Goal: Information Seeking & Learning: Find specific fact

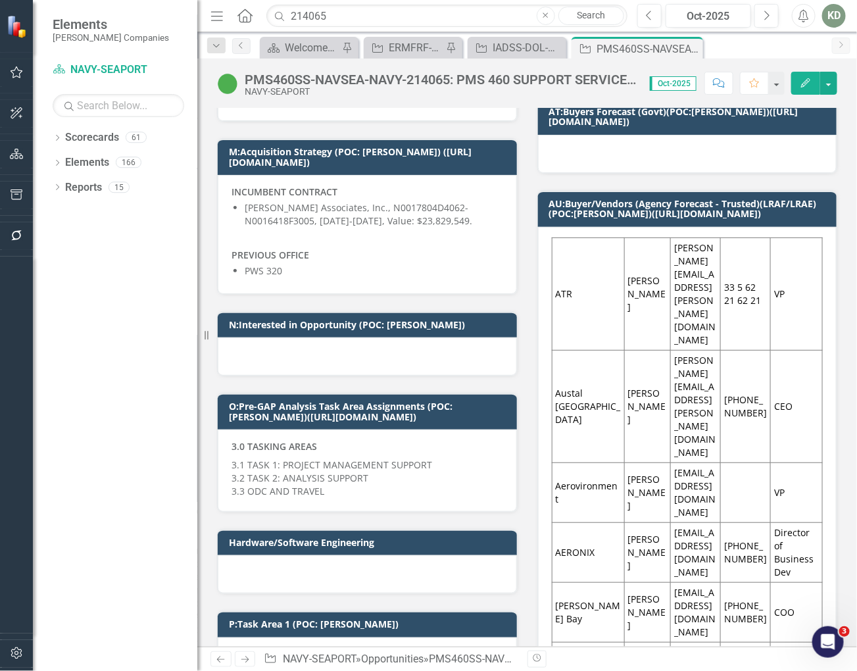
scroll to position [674, 0]
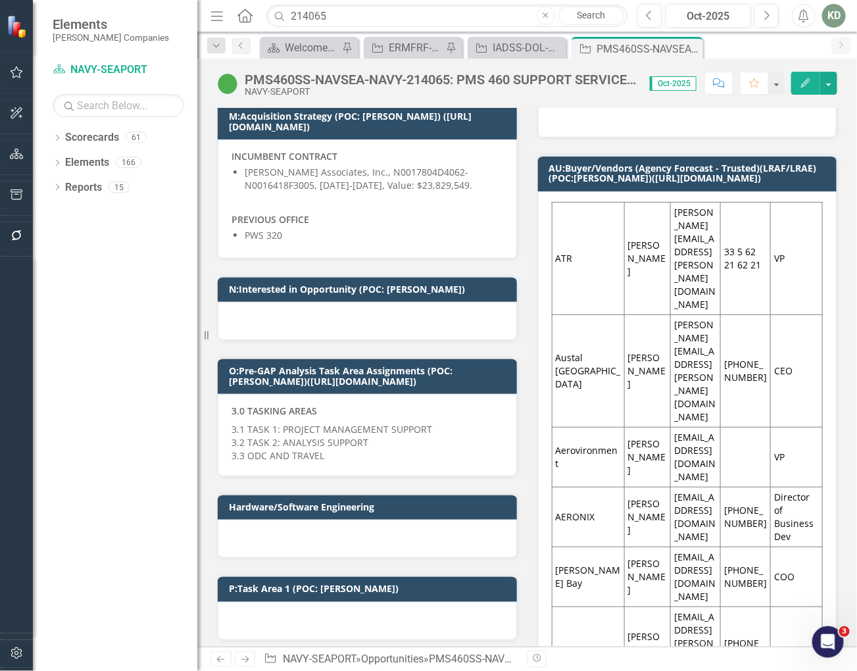
click at [306, 420] on p "3.1 TASK 1: PROJECT MANAGEMENT SUPPORT 3.2 TASK 2: ANALYSIS SUPPORT 3.3 ODC AND…" at bounding box center [368, 441] width 272 height 42
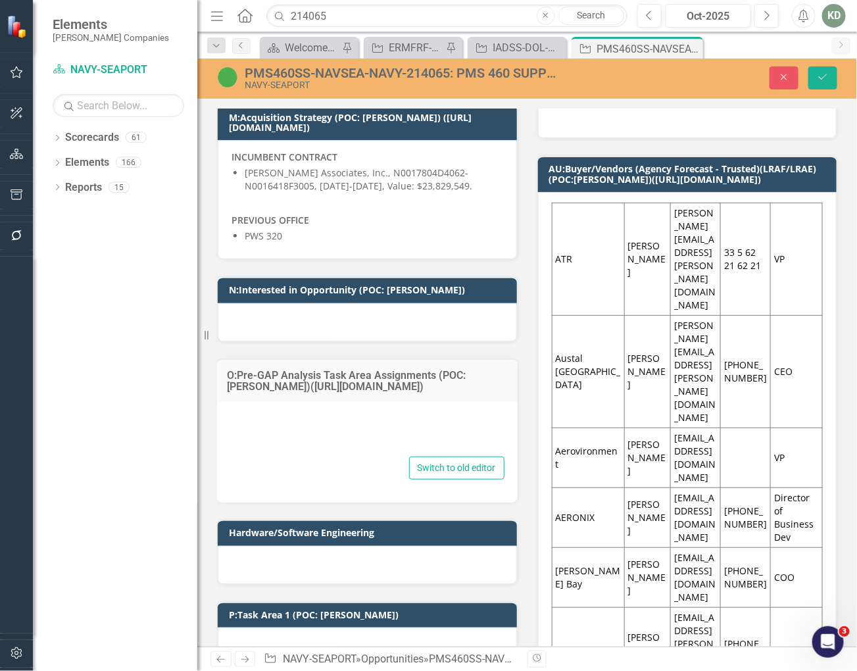
type textarea "<p><strong>3.0 TASKING AREAS</strong></p> <p>3.1 TASK 1: PROJECT MANAGEMENT SUP…"
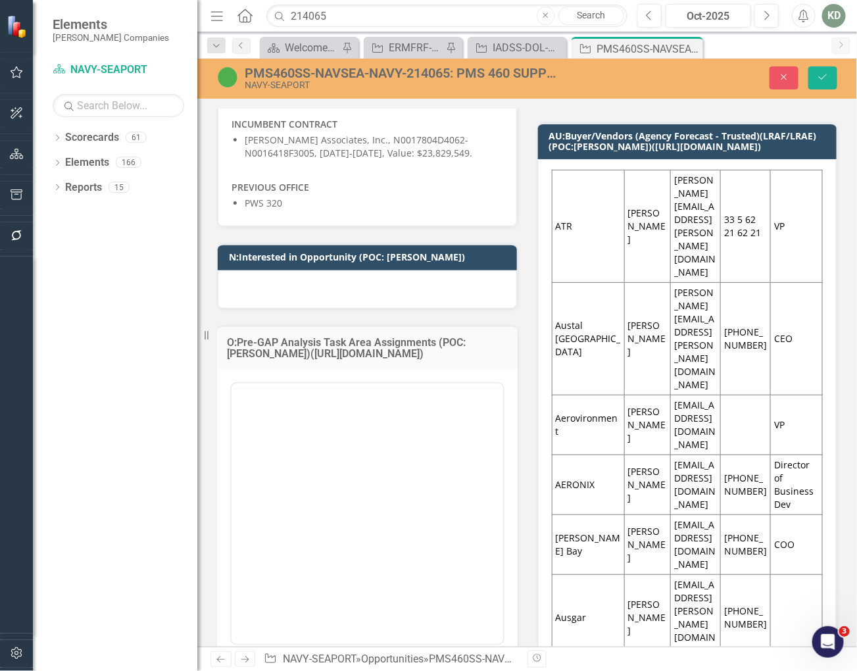
scroll to position [709, 0]
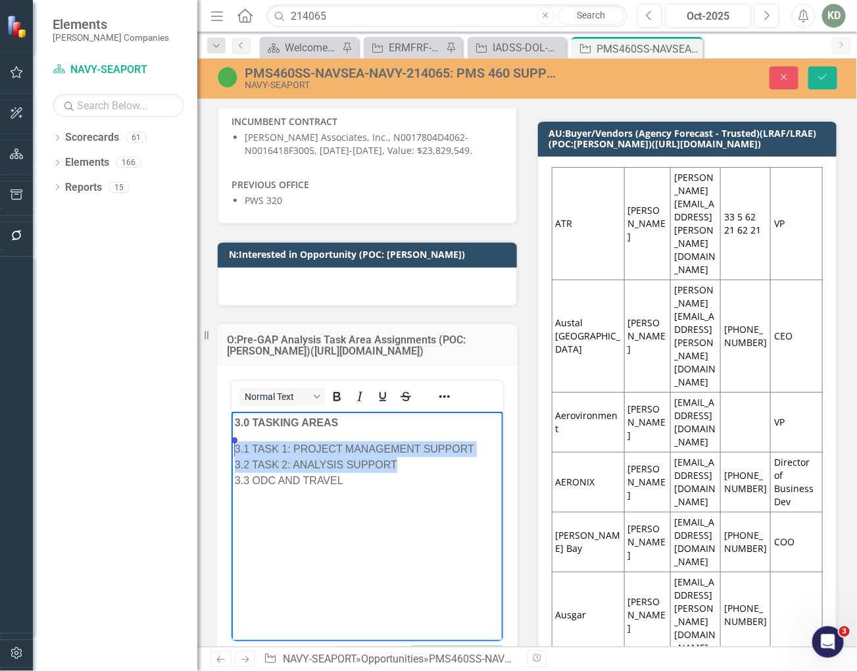
drag, startPoint x: 321, startPoint y: 464, endPoint x: 301, endPoint y: 449, distance: 25.3
click at [231, 451] on html "3.0 TASKING AREAS 3.1 TASK 1: PROJECT MANAGEMENT SUPPORT 3.2 TASK 2: ANALYSIS S…" at bounding box center [367, 509] width 272 height 197
copy p "3.1 TASK 1: PROJECT MANAGEMENT SUPPORT 3.2 TASK 2: ANALYSIS SUPPORT"
click at [393, 74] on div "PMS460SS-NAVSEA-NAVY-214065: PMS 460 SUPPORT SERVICES (SEAPORT NXG)" at bounding box center [400, 73] width 311 height 14
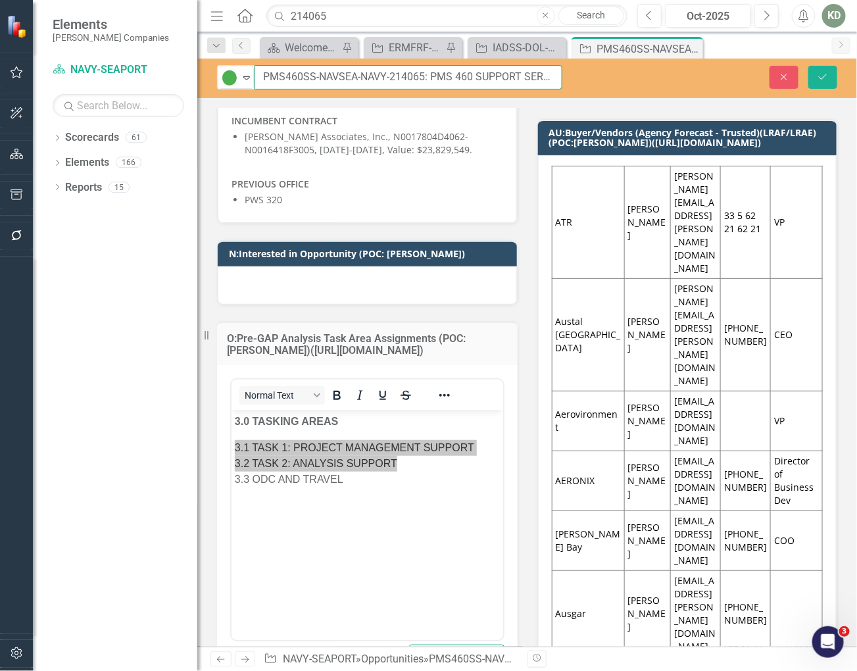
scroll to position [0, 99]
drag, startPoint x: 430, startPoint y: 75, endPoint x: 713, endPoint y: 95, distance: 283.5
click at [713, 95] on div "Active Expand PMS460SS-NAVSEA-NAVY-214065: PMS 460 SUPPORT SERVICES (SEAPORT NX…" at bounding box center [527, 78] width 660 height 39
click at [445, 25] on input "214065" at bounding box center [446, 16] width 361 height 23
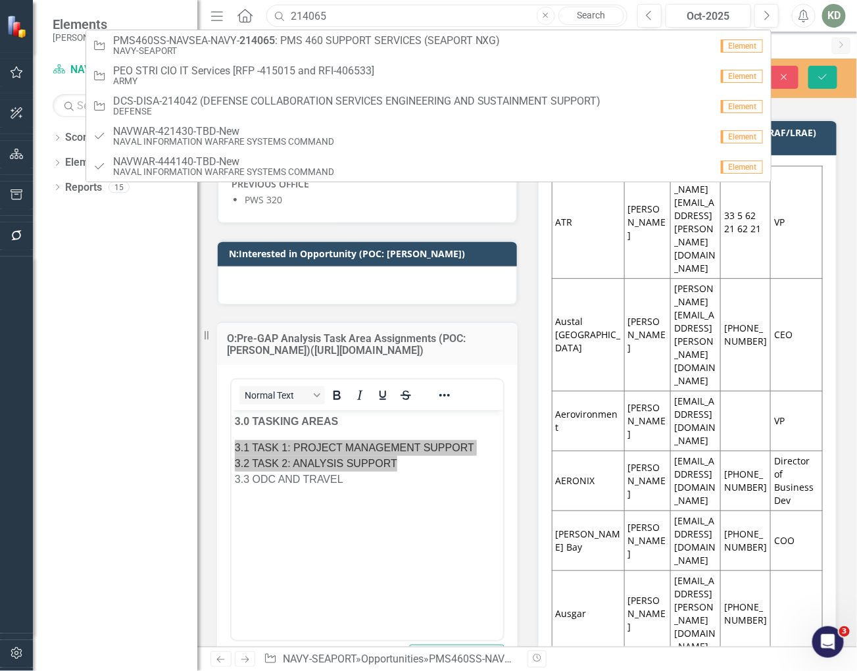
paste input "26874"
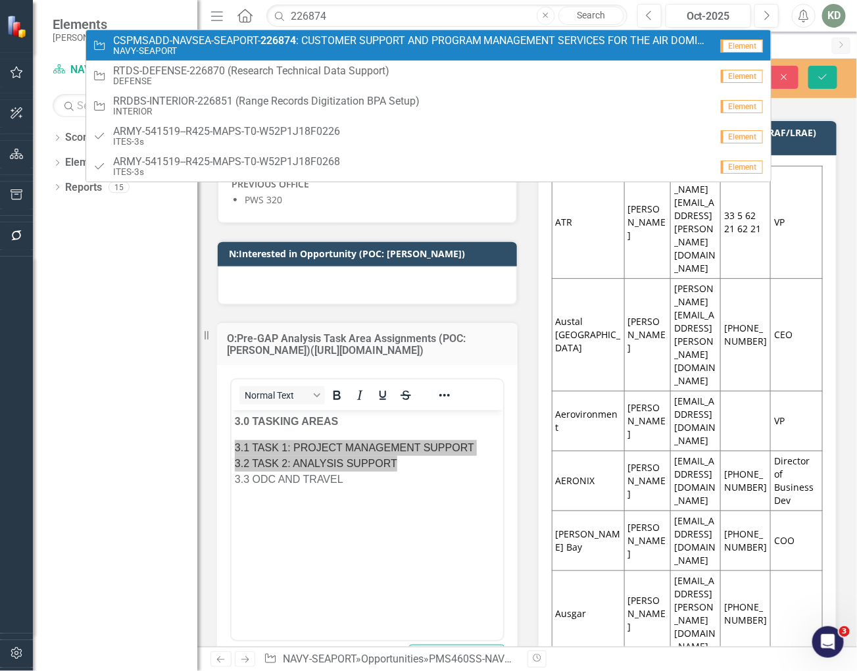
click at [449, 46] on small "NAVY-SEAPORT" at bounding box center [412, 51] width 598 height 10
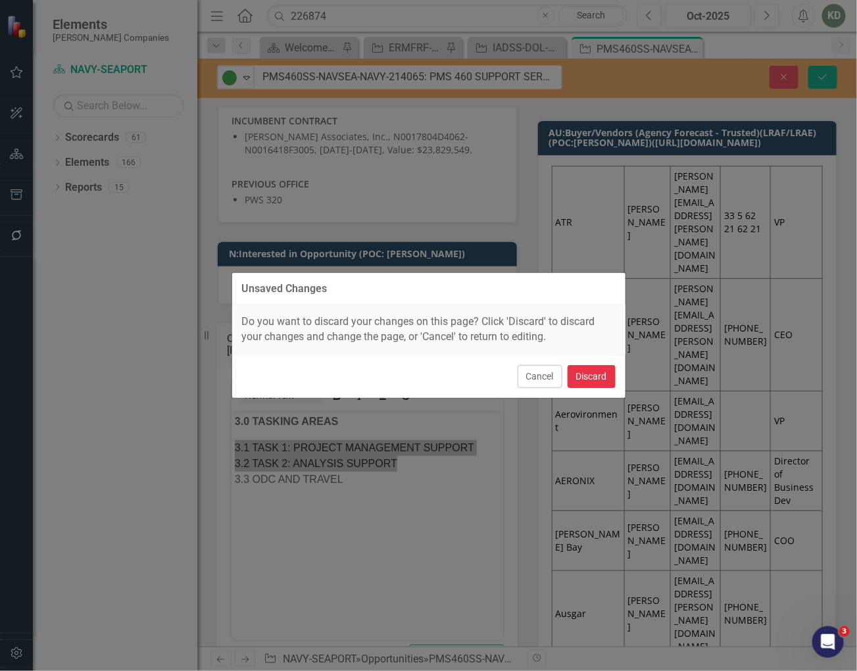
click at [594, 377] on button "Discard" at bounding box center [592, 376] width 48 height 23
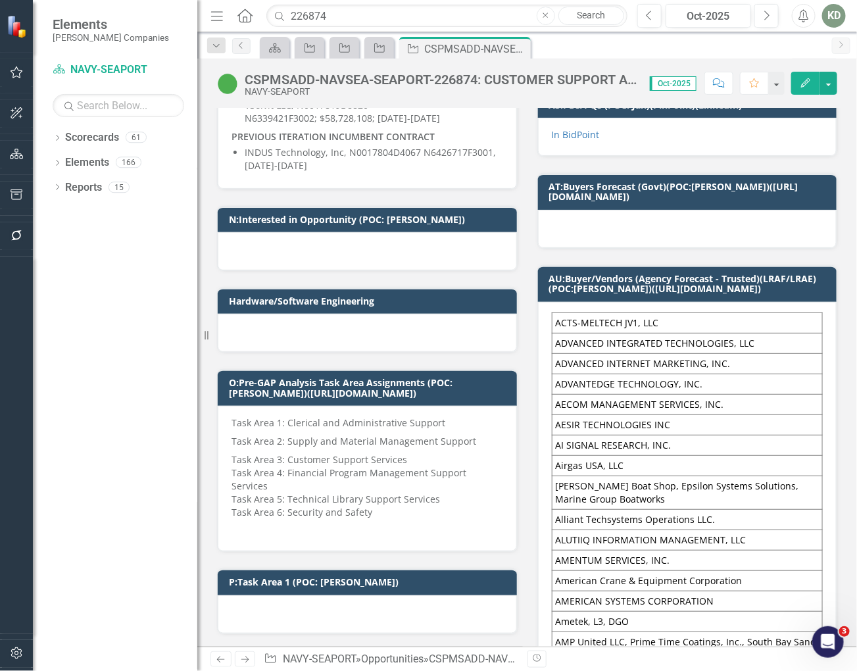
scroll to position [1001, 0]
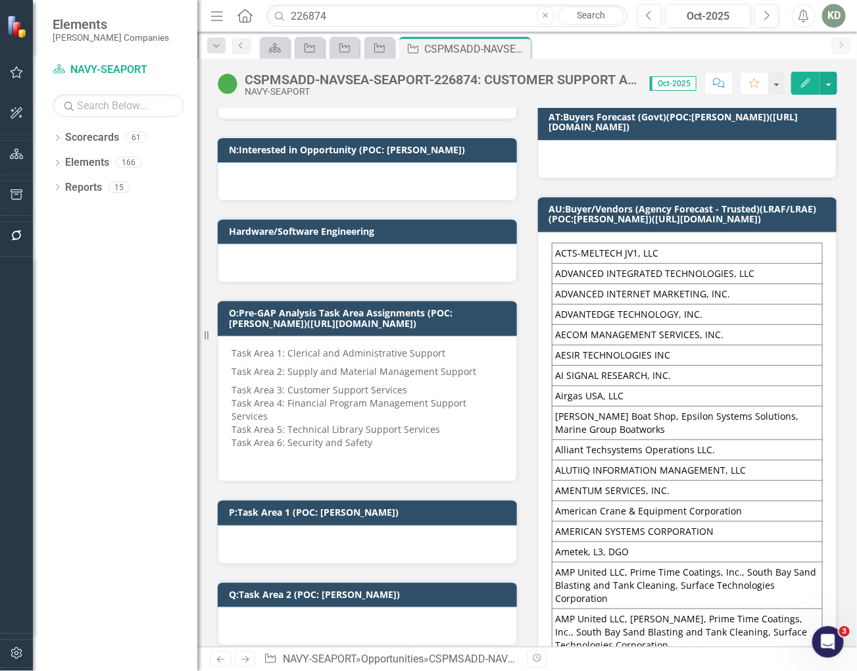
click at [396, 423] on p "Task Area 5: Technical Library Support Services" at bounding box center [368, 429] width 272 height 13
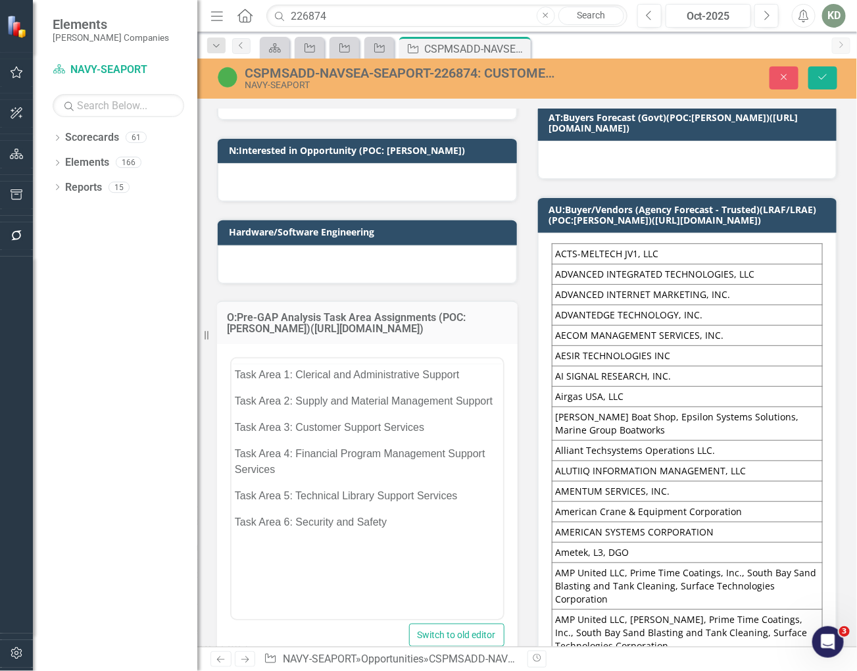
scroll to position [0, 0]
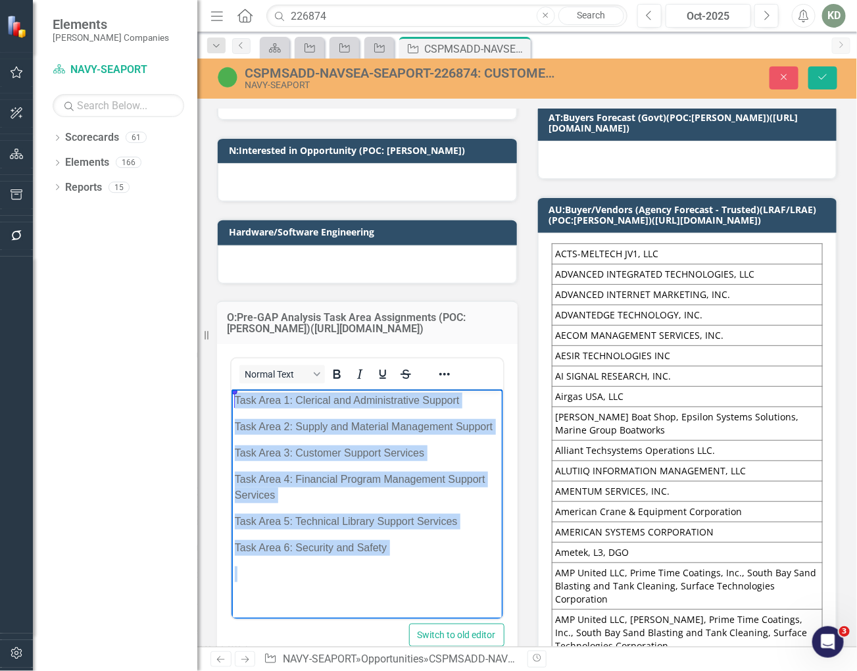
drag, startPoint x: 407, startPoint y: 560, endPoint x: 451, endPoint y: 771, distance: 215.5
click at [231, 394] on html "Task Area 1: Clerical and Administrative Support Task Area 2: Supply and Materi…" at bounding box center [367, 492] width 272 height 207
copy div "Task Area 1: Clerical and Administrative Support Task Area 2: Supply and Materi…"
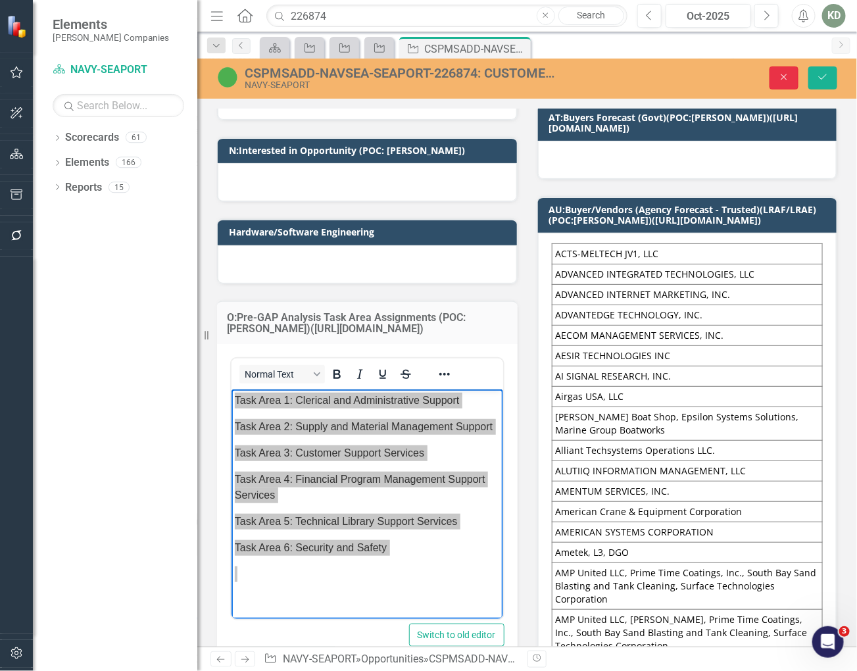
click at [781, 84] on button "Close" at bounding box center [784, 77] width 29 height 23
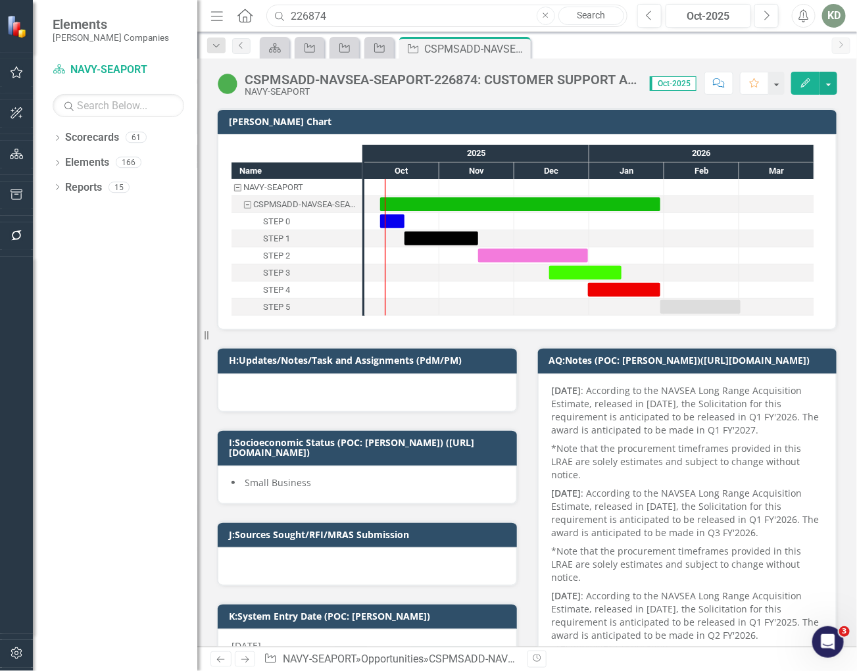
click at [377, 18] on input "226874" at bounding box center [446, 16] width 361 height 23
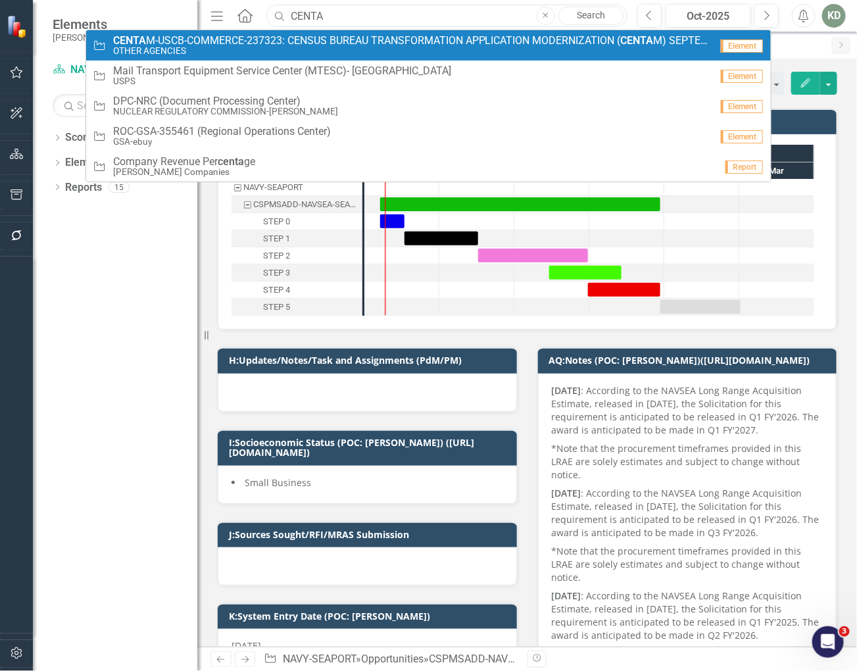
type input "CENTA"
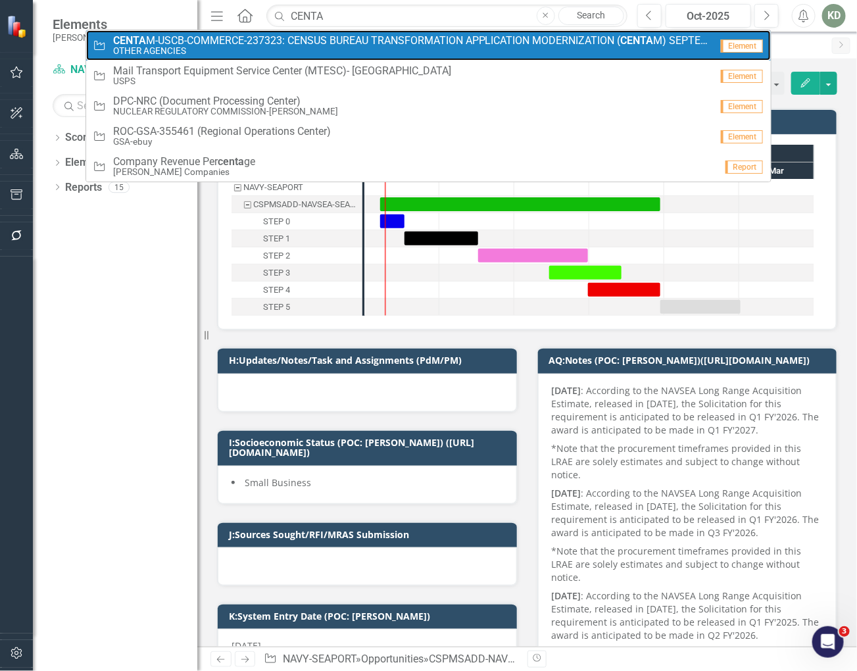
click at [288, 45] on span "CENTA M-USCB-COMMERCE-237323: CENSUS BUREAU TRANSFORMATION APPLICATION MODERNIZ…" at bounding box center [412, 41] width 598 height 12
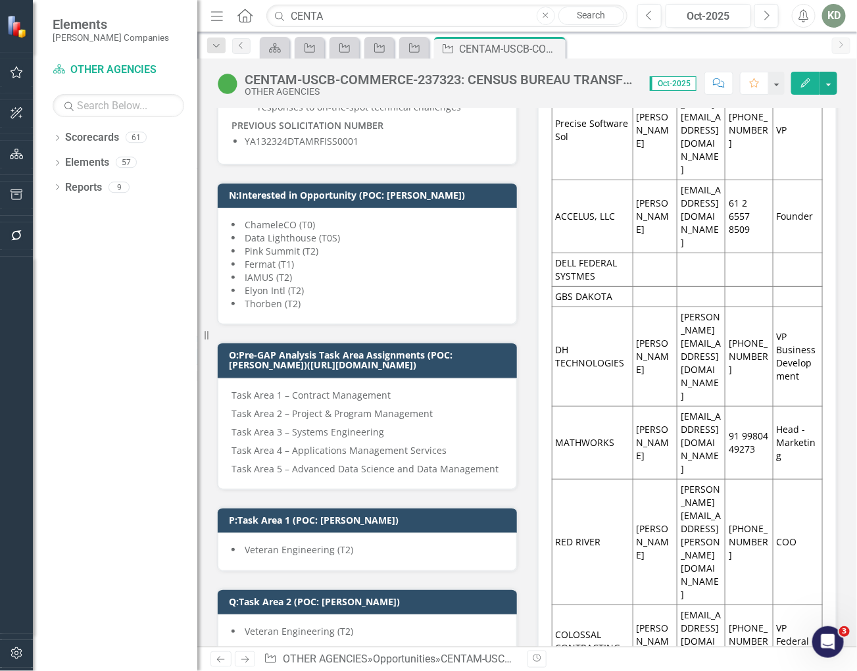
scroll to position [1415, 0]
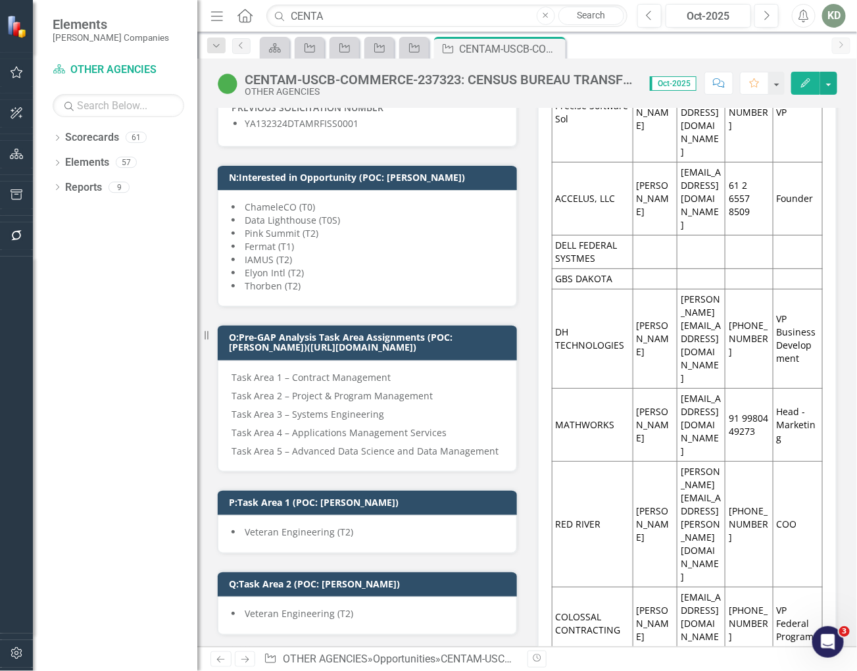
click at [443, 377] on p "Task Area 1 – Contract Management" at bounding box center [368, 379] width 272 height 16
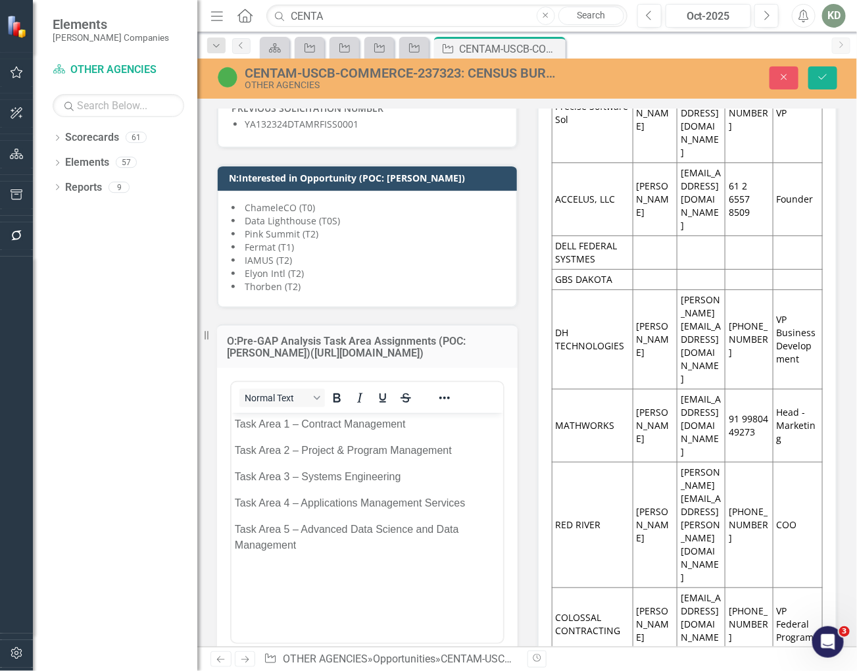
scroll to position [0, 0]
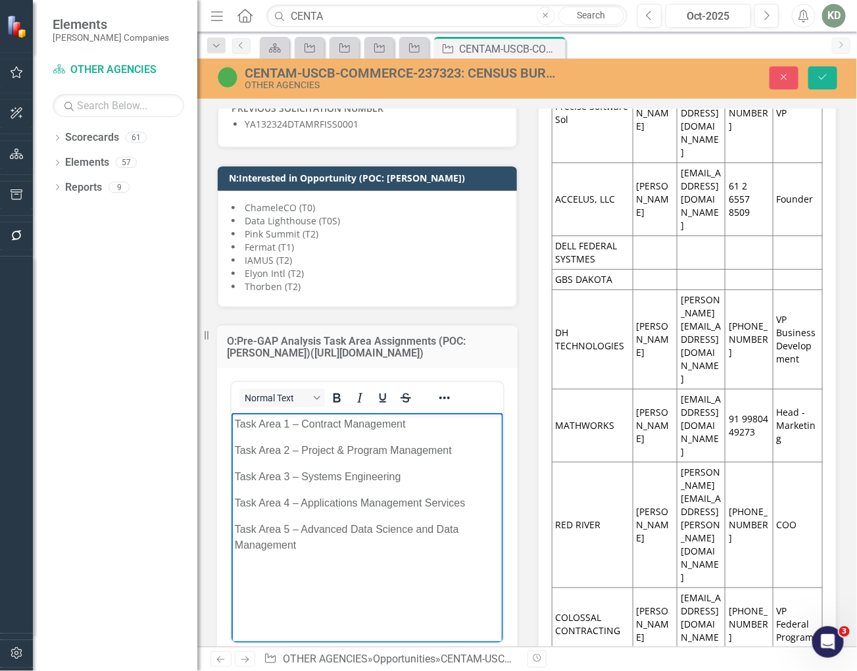
click at [421, 422] on p "Task Area 1 – Contract Management" at bounding box center [366, 424] width 265 height 16
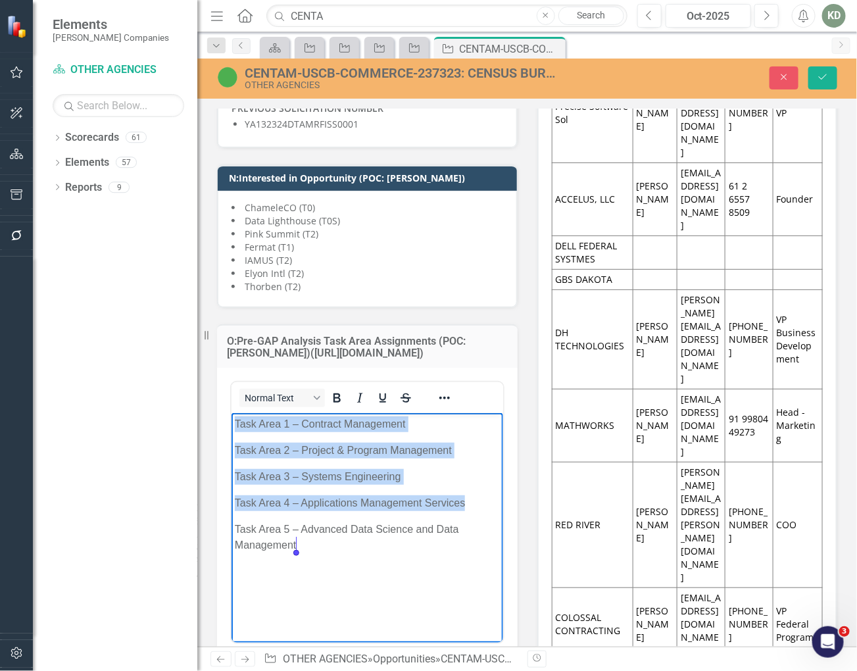
copy body "Task Area 1 – Contract Management Task Area 2 – Project & Program Management Ta…"
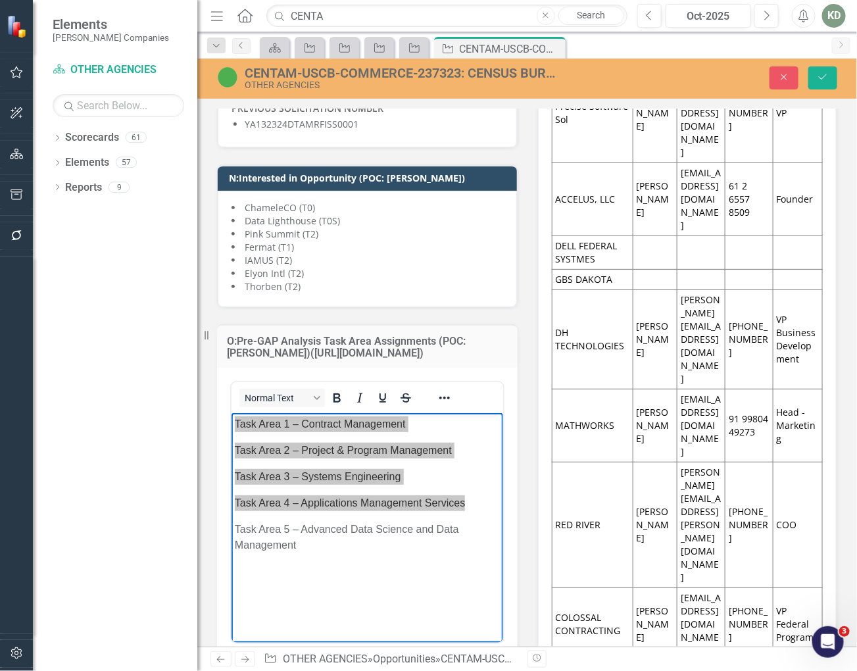
scroll to position [1415, 0]
click at [420, 80] on div "OTHER AGENCIES" at bounding box center [400, 85] width 311 height 10
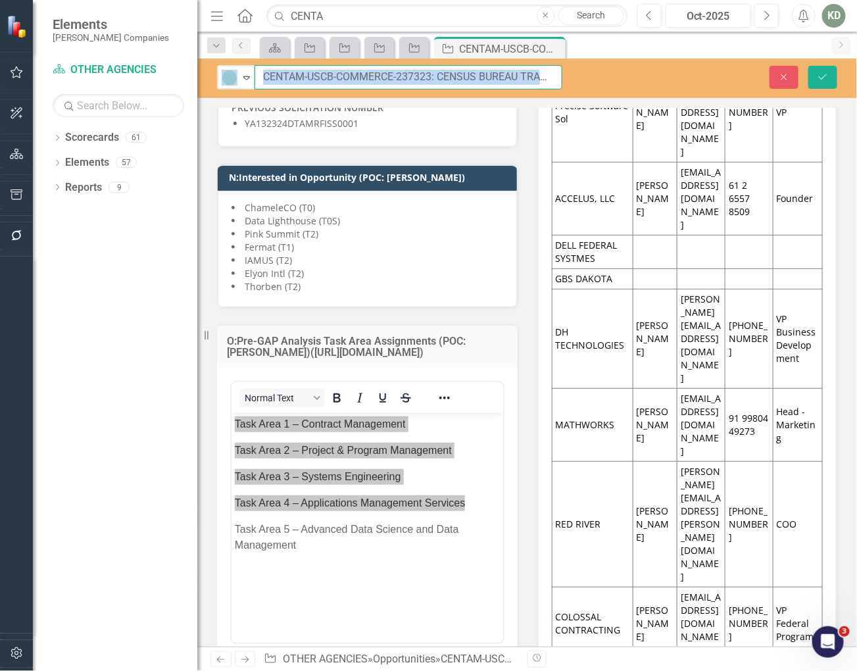
click at [404, 80] on input "CENTAM-USCB-COMMERCE-237323: CENSUS BUREAU TRANSFORMATION APPLICATION MODERNIZA…" at bounding box center [409, 77] width 308 height 24
drag, startPoint x: 399, startPoint y: 80, endPoint x: 693, endPoint y: 84, distance: 294.0
click at [693, 84] on div "Active Expand CENTAM-USCB-COMMERCE-237323: CENSUS BUREAU TRANSFORMATION APPLICA…" at bounding box center [527, 77] width 660 height 24
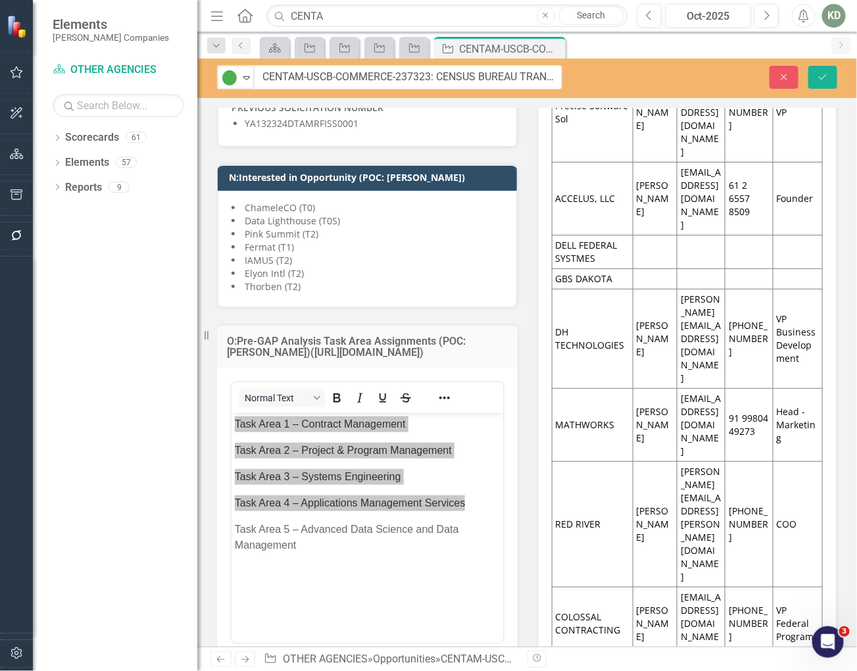
scroll to position [1301, 0]
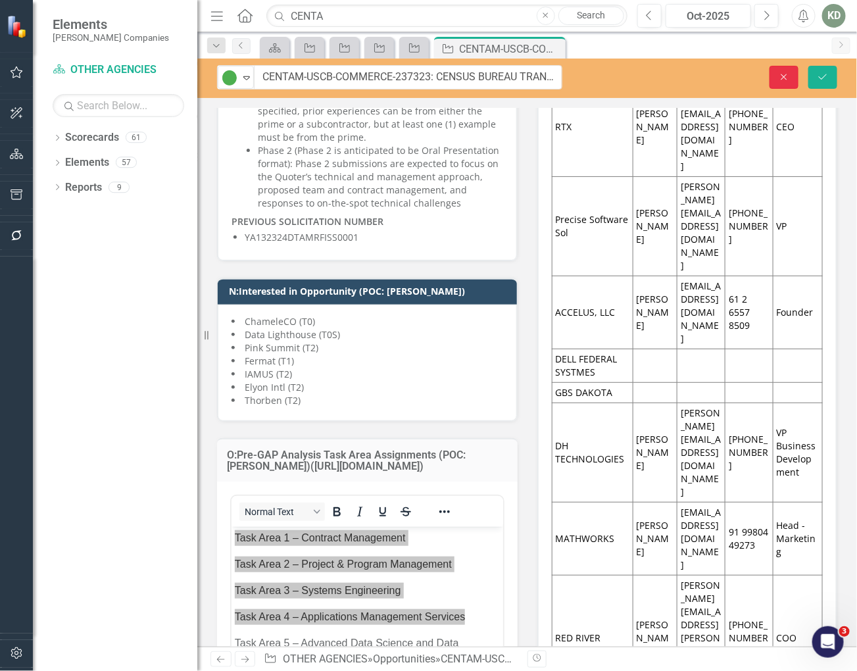
click at [779, 82] on button "Close" at bounding box center [784, 77] width 29 height 23
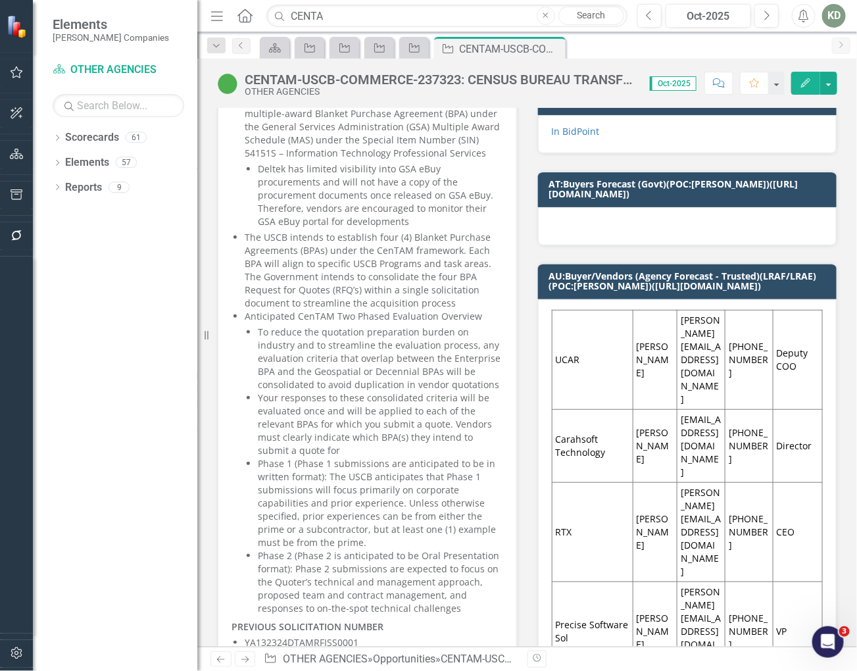
scroll to position [900, 0]
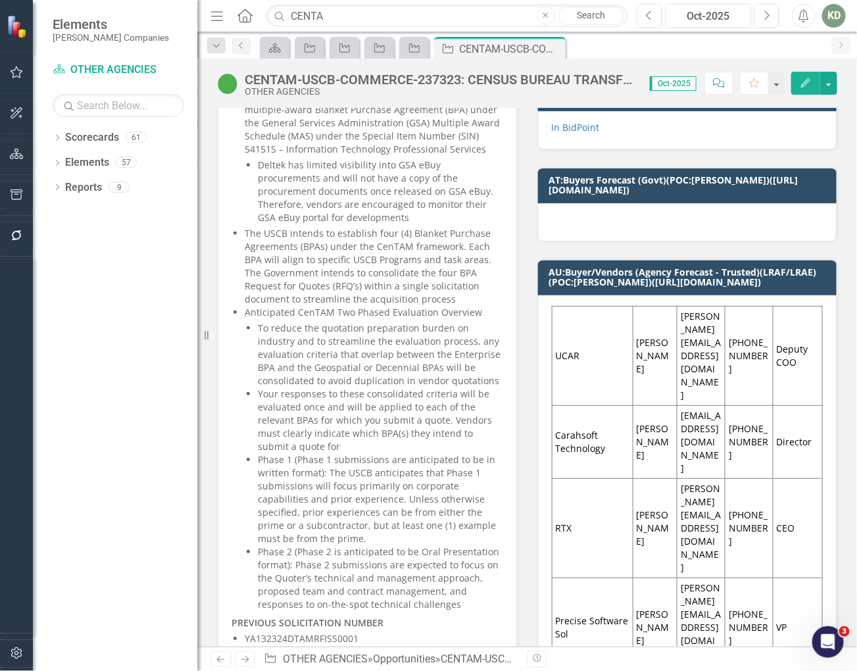
click at [602, 325] on td "UCAR" at bounding box center [592, 355] width 81 height 99
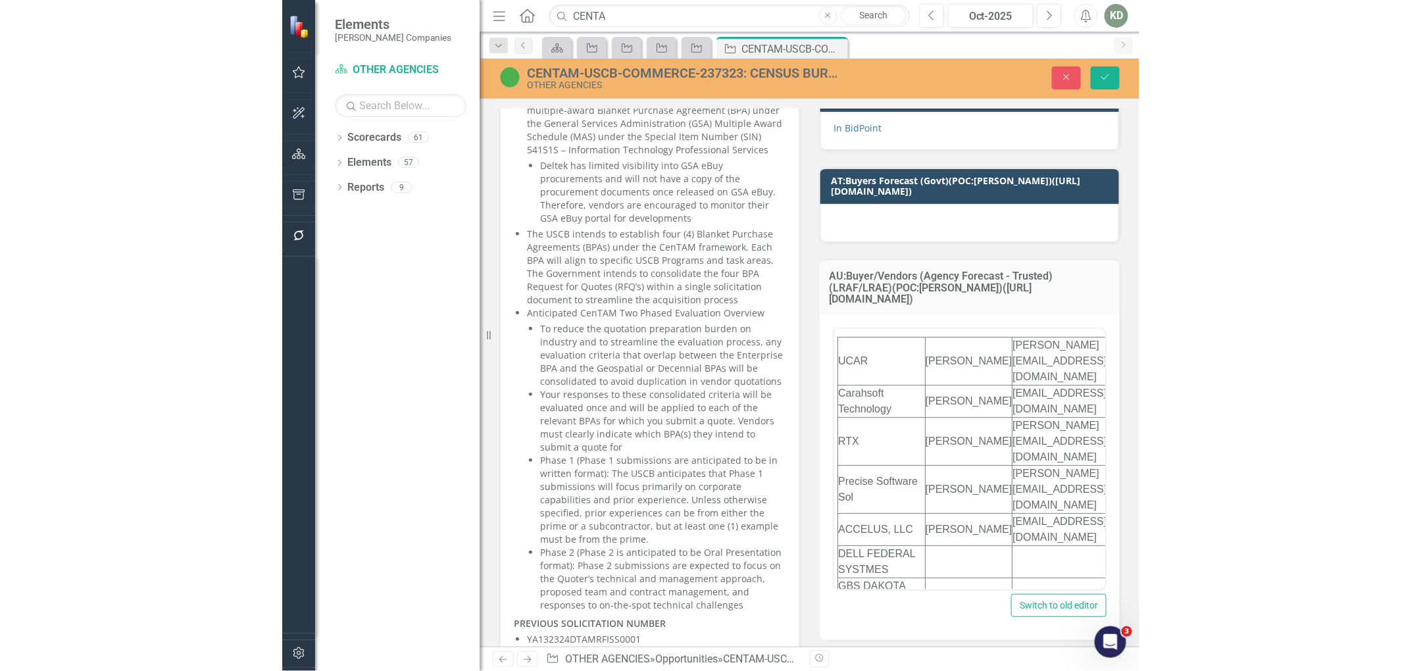
scroll to position [0, 0]
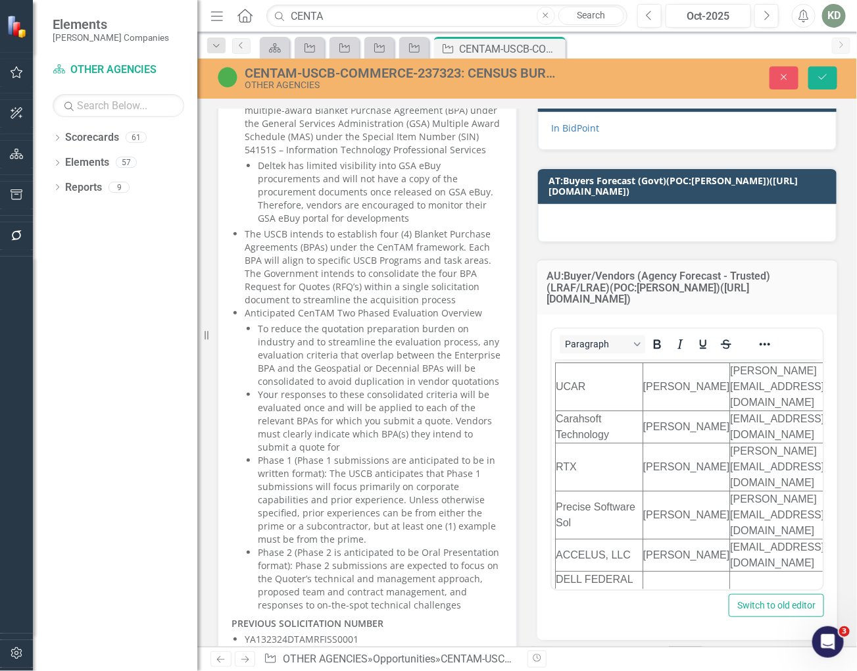
click at [580, 370] on td "UCAR" at bounding box center [598, 387] width 87 height 48
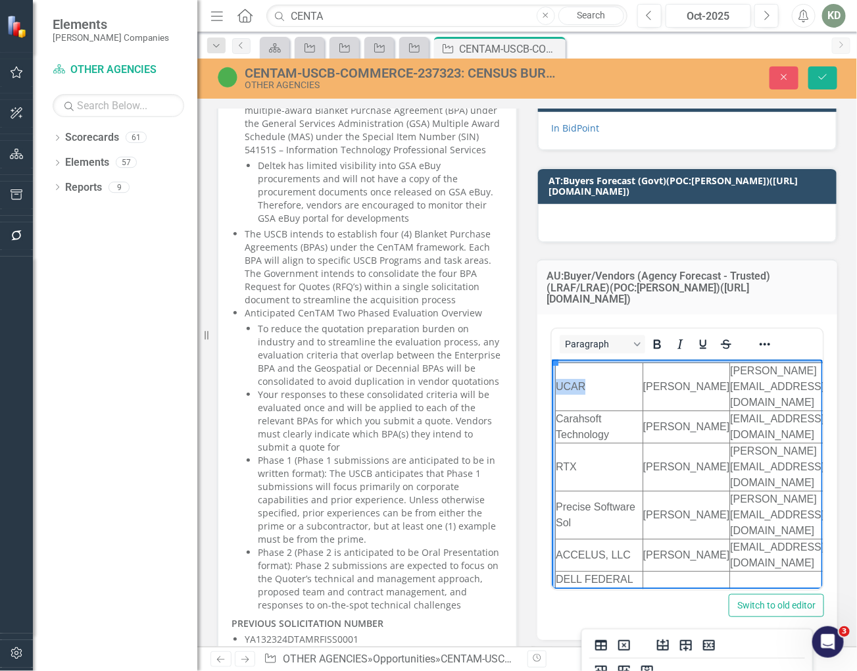
click at [580, 370] on td "UCAR" at bounding box center [598, 387] width 87 height 48
copy td "UCAR"
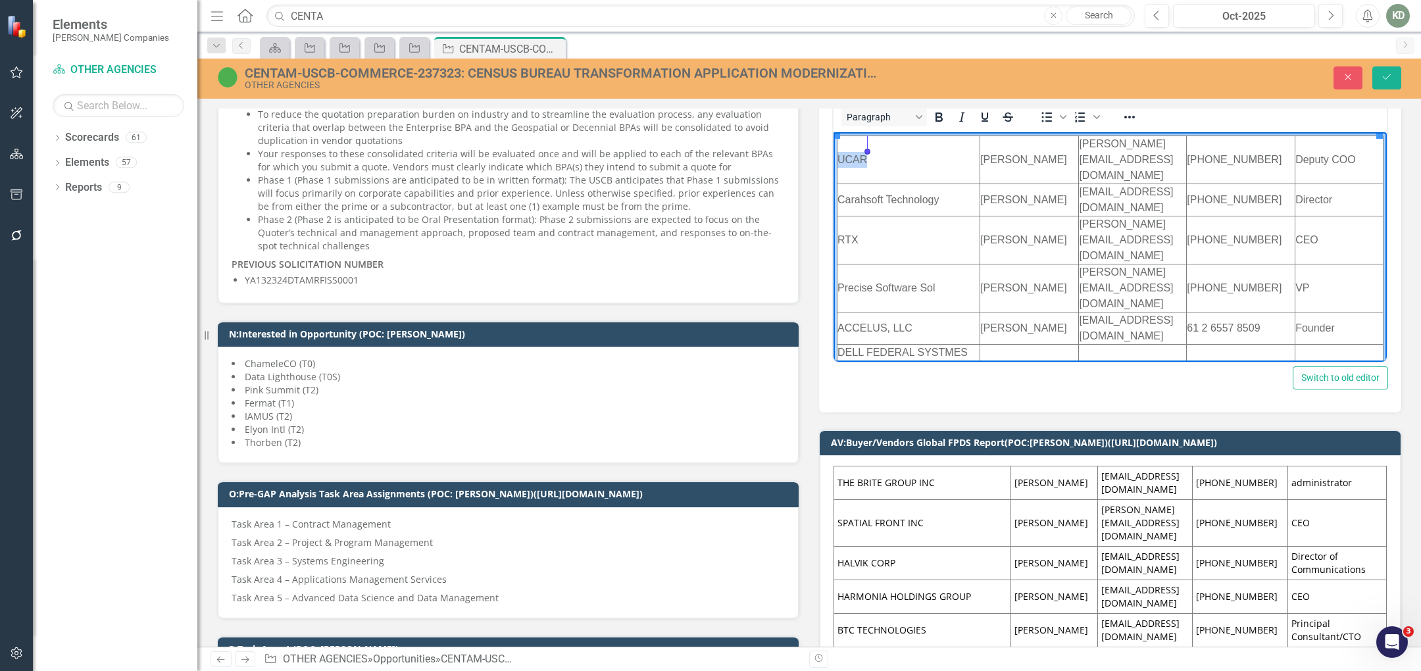
scroll to position [778, 0]
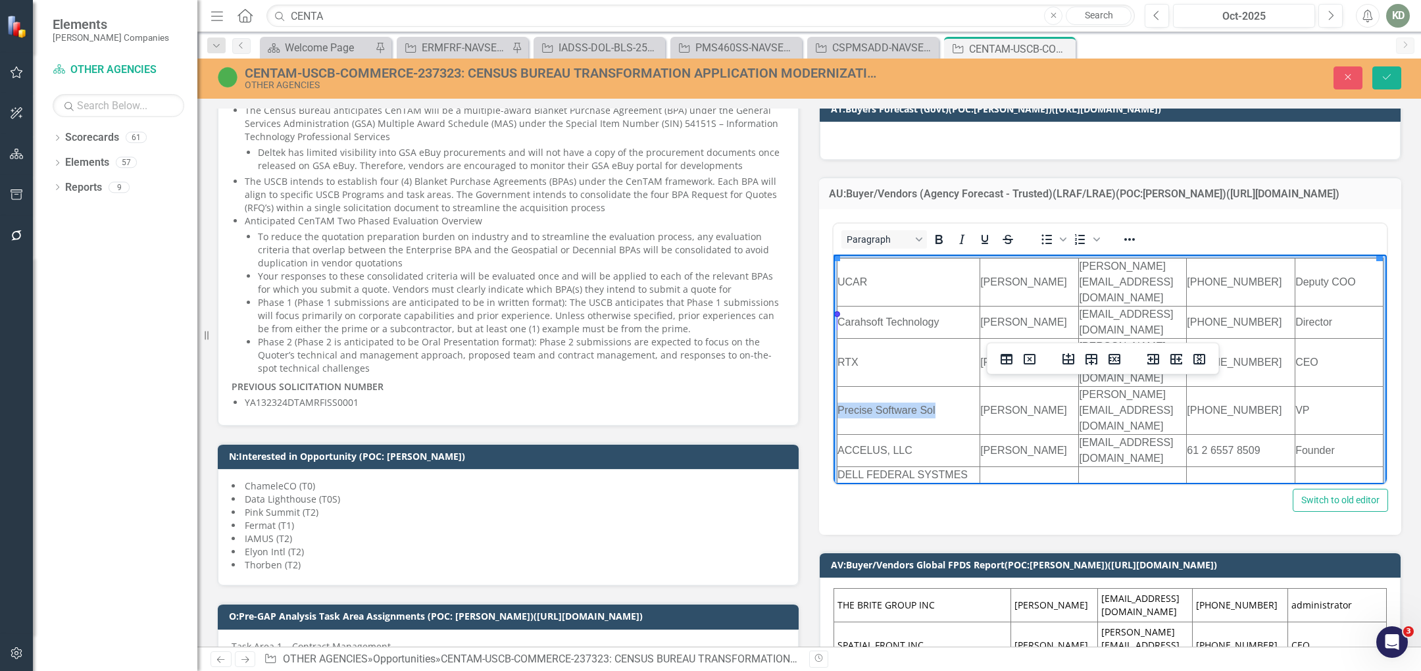
drag, startPoint x: 944, startPoint y: 320, endPoint x: 838, endPoint y: 320, distance: 106.6
click at [838, 386] on td "Precise Software Sol" at bounding box center [908, 410] width 143 height 48
copy td "Precise Software Sol"
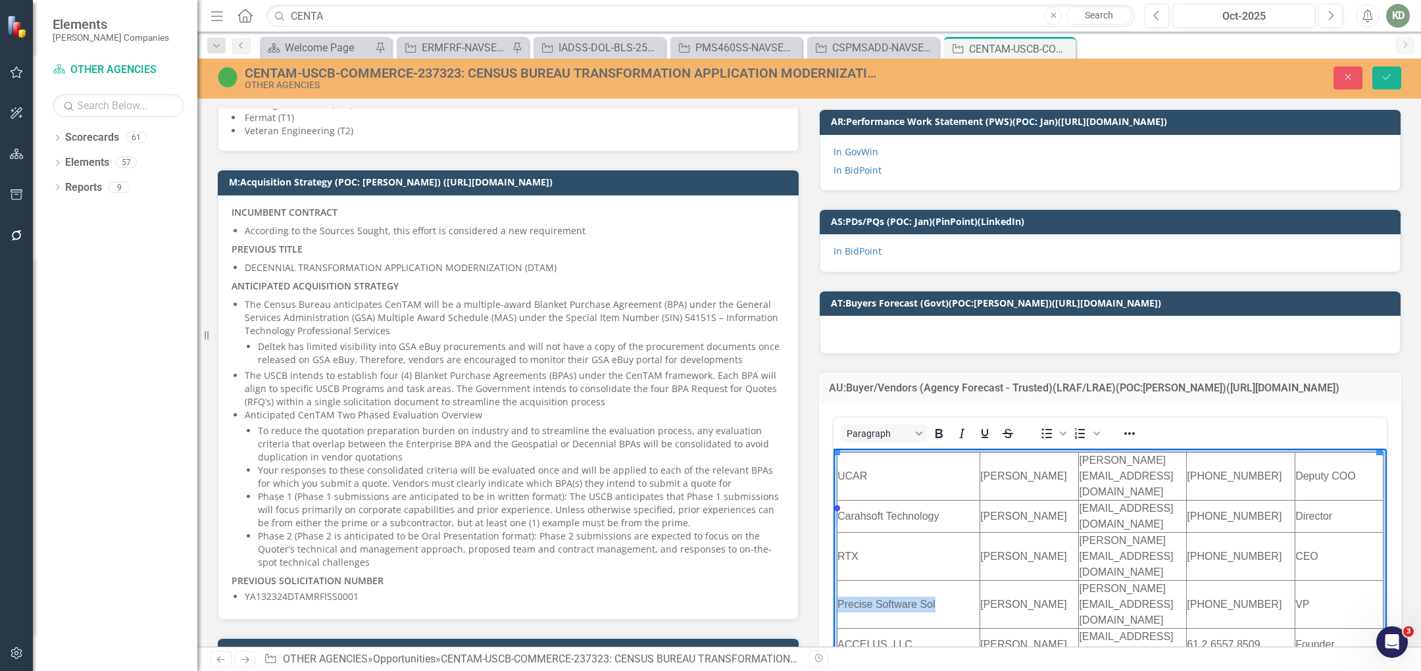
scroll to position [596, 0]
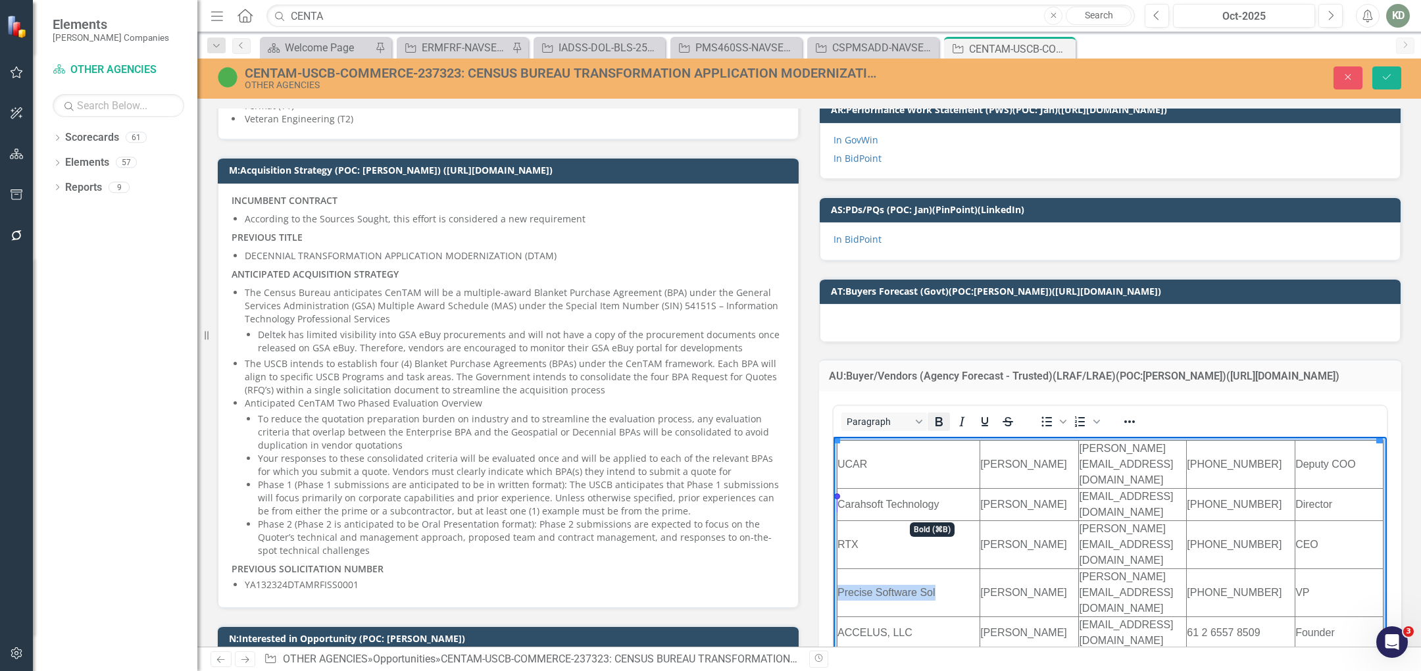
click at [856, 414] on icon "Bold" at bounding box center [939, 422] width 16 height 16
drag, startPoint x: 921, startPoint y: 529, endPoint x: 840, endPoint y: 531, distance: 80.9
click at [840, 616] on td "ACCELUS, LLC" at bounding box center [908, 632] width 143 height 32
copy td "ACCELUS, LLC"
click at [856, 649] on td "DELL FEDERAL SYSTMES" at bounding box center [908, 657] width 143 height 16
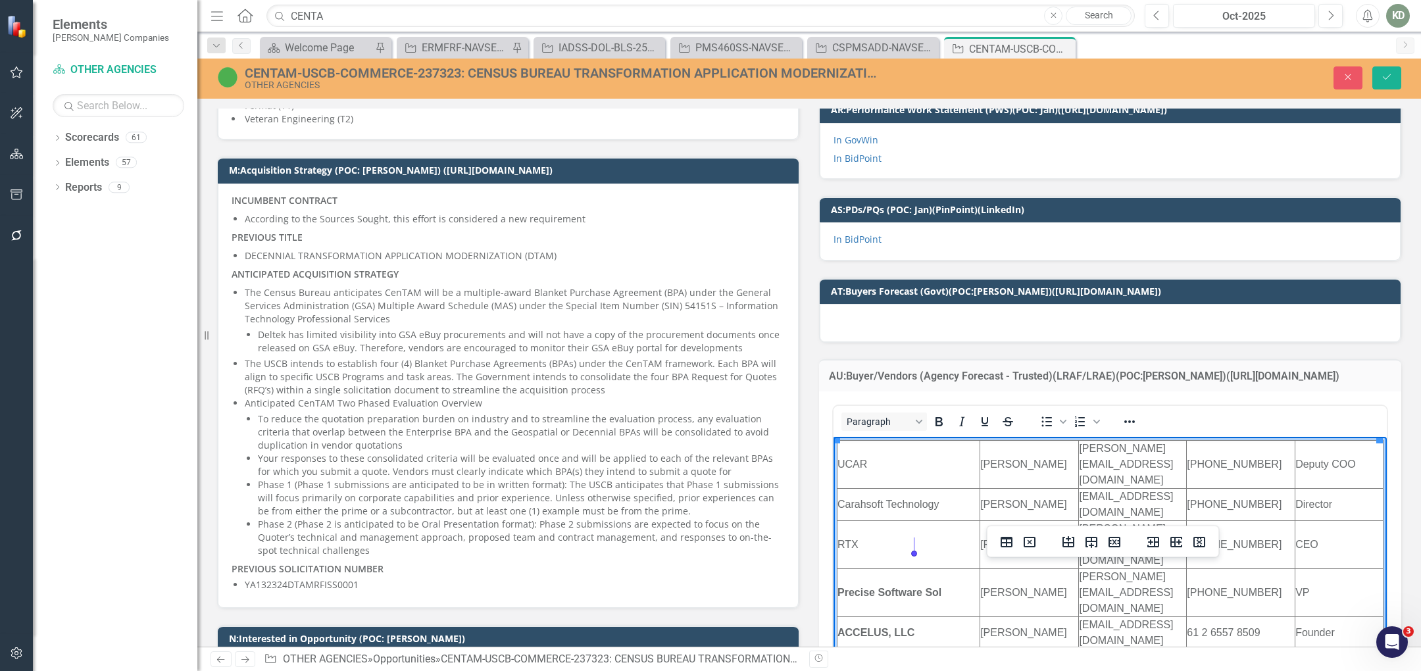
click at [856, 649] on td "DELL FEDERAL SYSTMES" at bounding box center [908, 657] width 143 height 16
click at [856, 665] on td "GBS DAKOTA" at bounding box center [908, 673] width 143 height 16
drag, startPoint x: 969, startPoint y: 545, endPoint x: 1659, endPoint y: 925, distance: 787.2
click at [837, 649] on td "DELL FEDERAL SYSTMES" at bounding box center [908, 657] width 143 height 16
copy td "DELL FEDERAL SYSTMES"
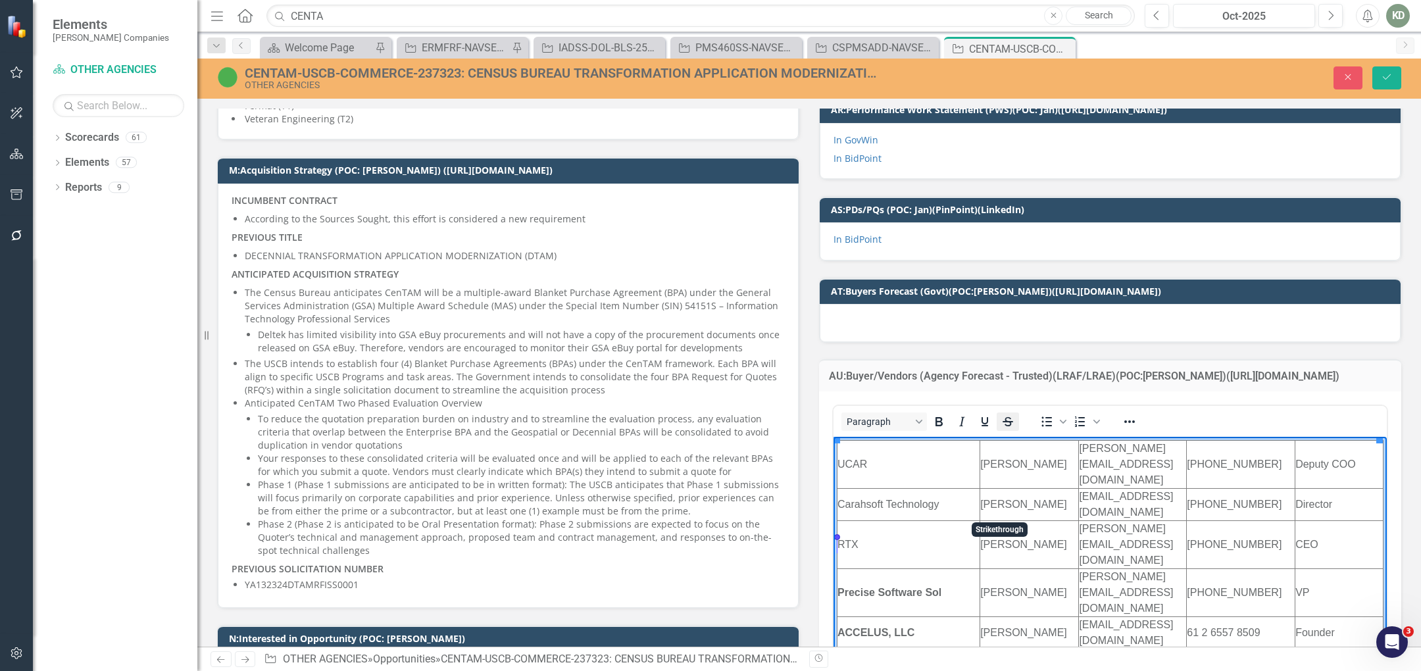
click at [856, 414] on icon "Strikethrough" at bounding box center [1008, 422] width 16 height 16
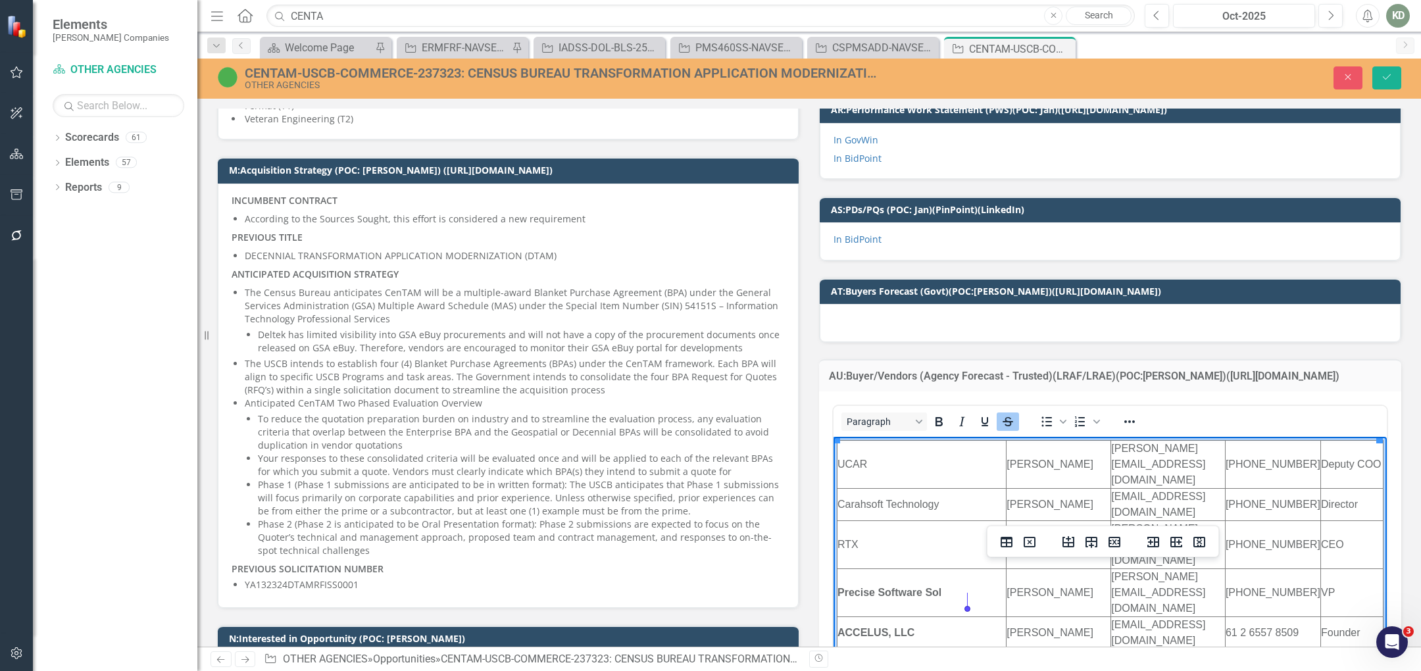
scroll to position [80, 0]
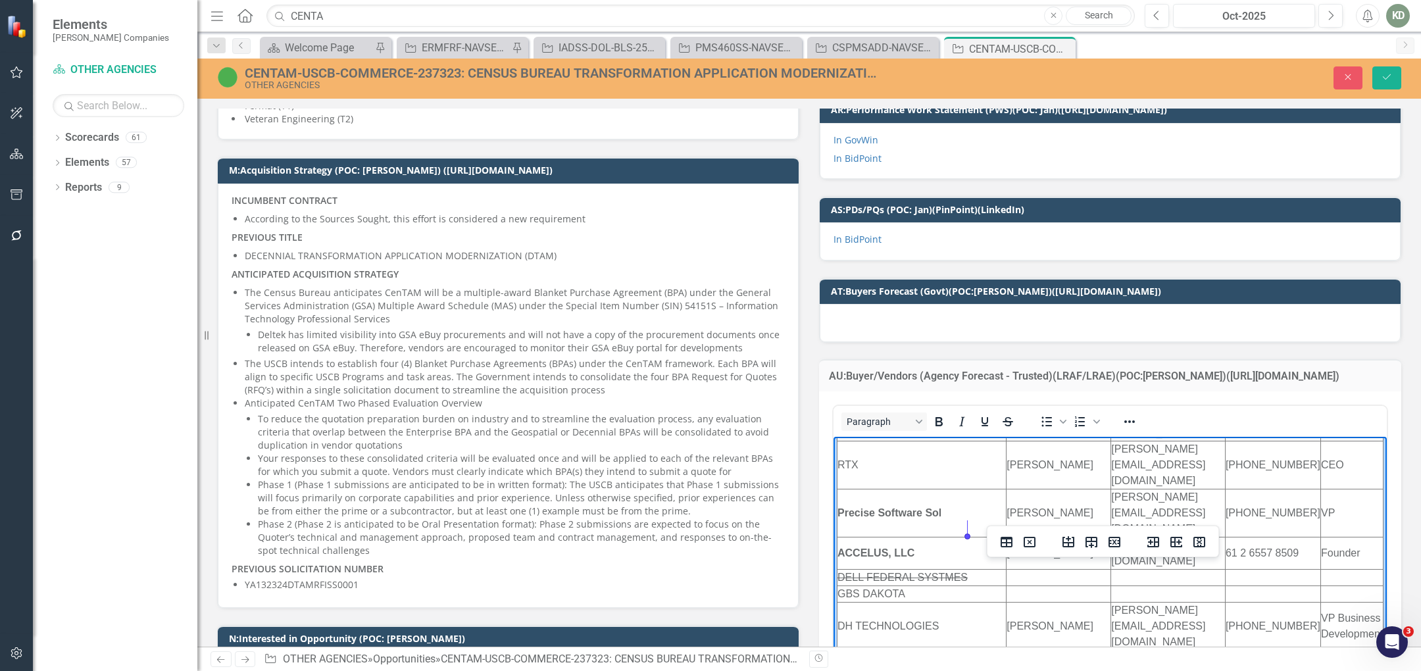
click at [856, 585] on td "GBS DAKOTA" at bounding box center [921, 593] width 169 height 16
drag, startPoint x: 915, startPoint y: 544, endPoint x: 1612, endPoint y: 816, distance: 748.5
click at [838, 585] on td "GBS DAKOTA" at bounding box center [921, 593] width 169 height 16
copy td "GBS DAKOTA"
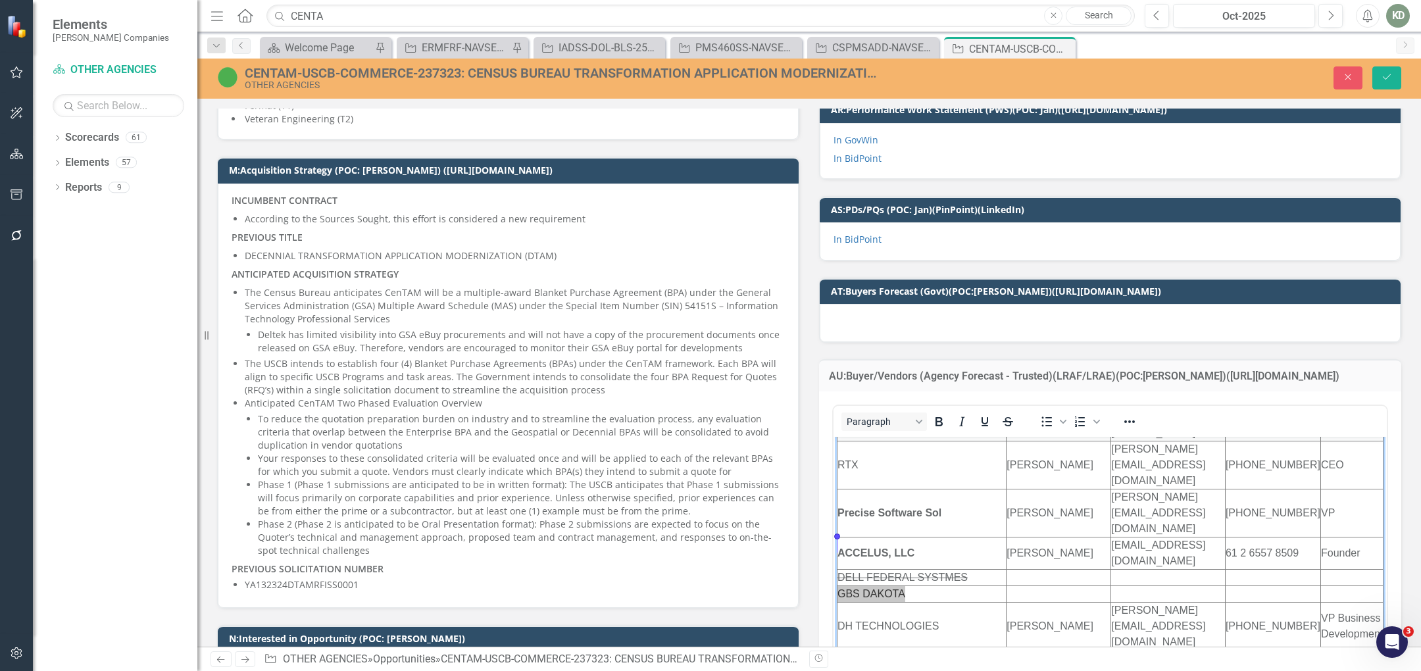
click at [856, 416] on div "Paragraph To open the popup, press Shift+Enter To open the popup, press Shift+E…" at bounding box center [1109, 421] width 553 height 31
click at [856, 414] on icon "Strikethrough" at bounding box center [1008, 422] width 16 height 16
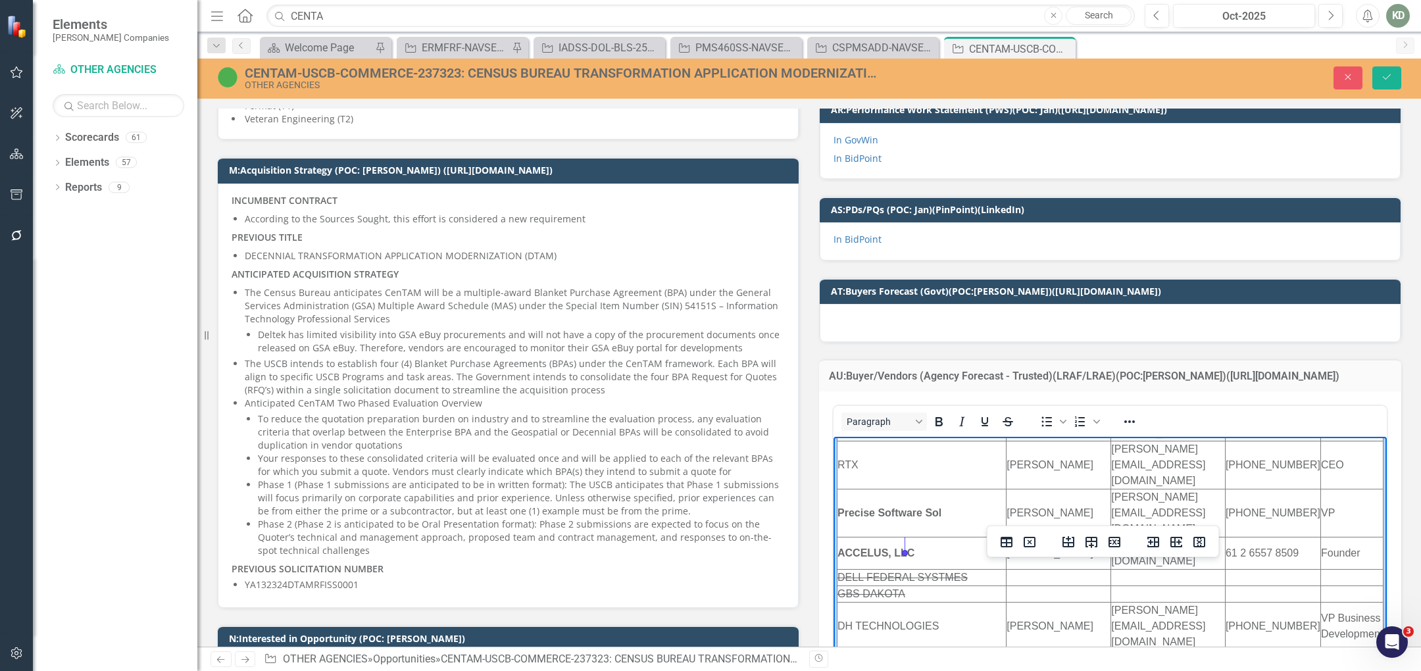
click at [856, 602] on td "DH TECHNOLOGIES" at bounding box center [921, 626] width 169 height 48
click at [856, 585] on td "GBS DAKOTA" at bounding box center [921, 593] width 169 height 16
drag, startPoint x: 950, startPoint y: 572, endPoint x: 840, endPoint y: 570, distance: 109.9
click at [840, 602] on td "DH TECHNOLOGIES" at bounding box center [921, 626] width 169 height 48
copy td "DH TECHNOLOGIES"
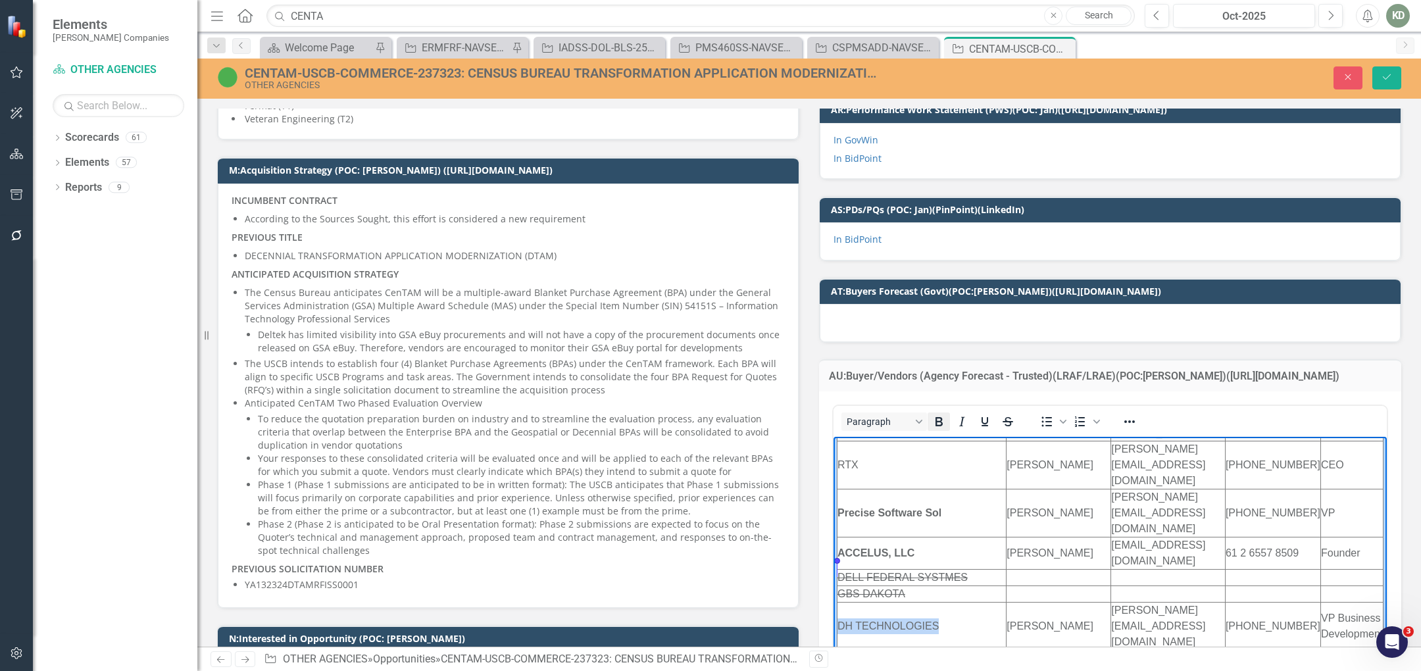
click at [856, 417] on icon "Bold" at bounding box center [938, 421] width 7 height 9
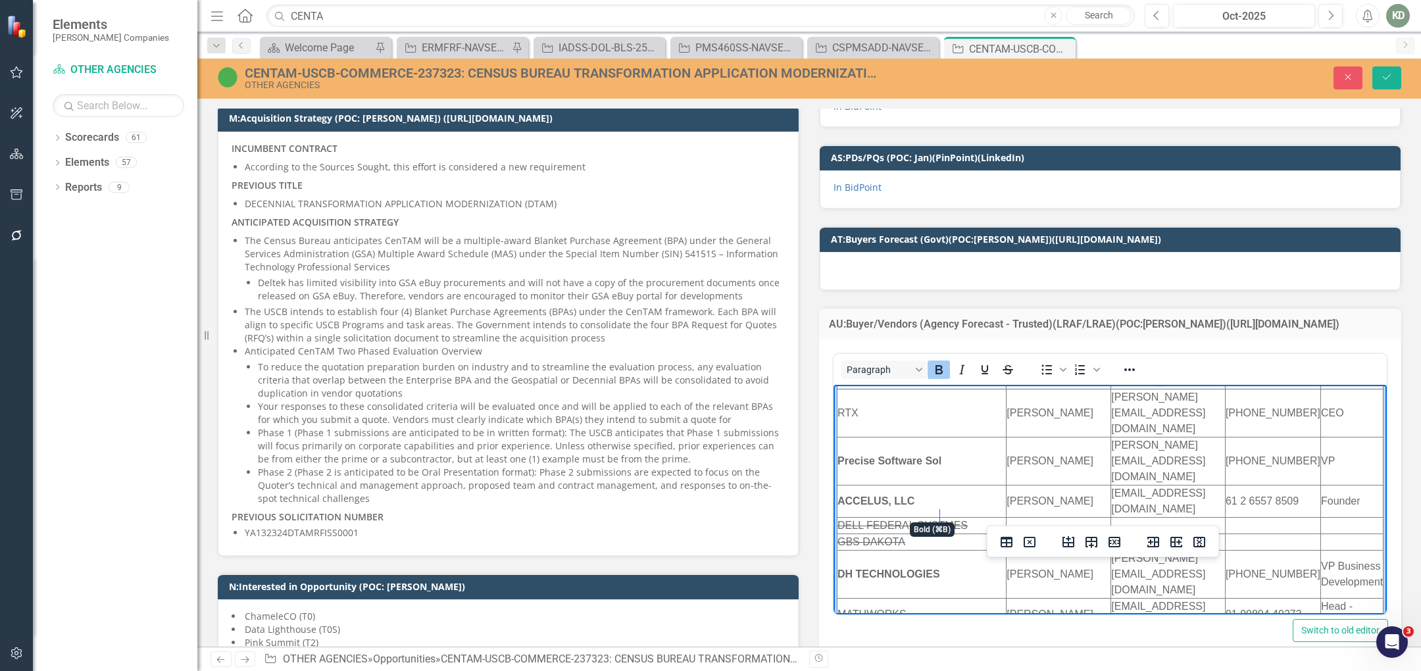
scroll to position [667, 0]
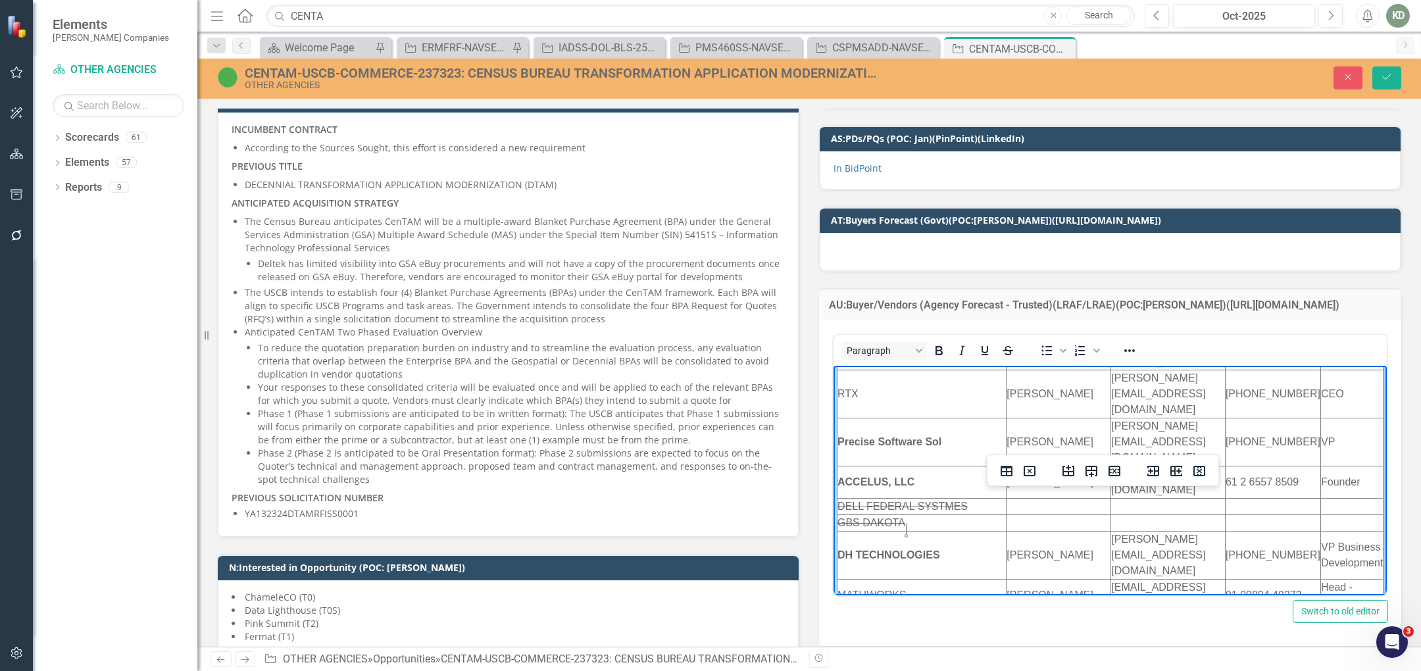
click at [856, 579] on td "MATHWORKS" at bounding box center [921, 595] width 169 height 32
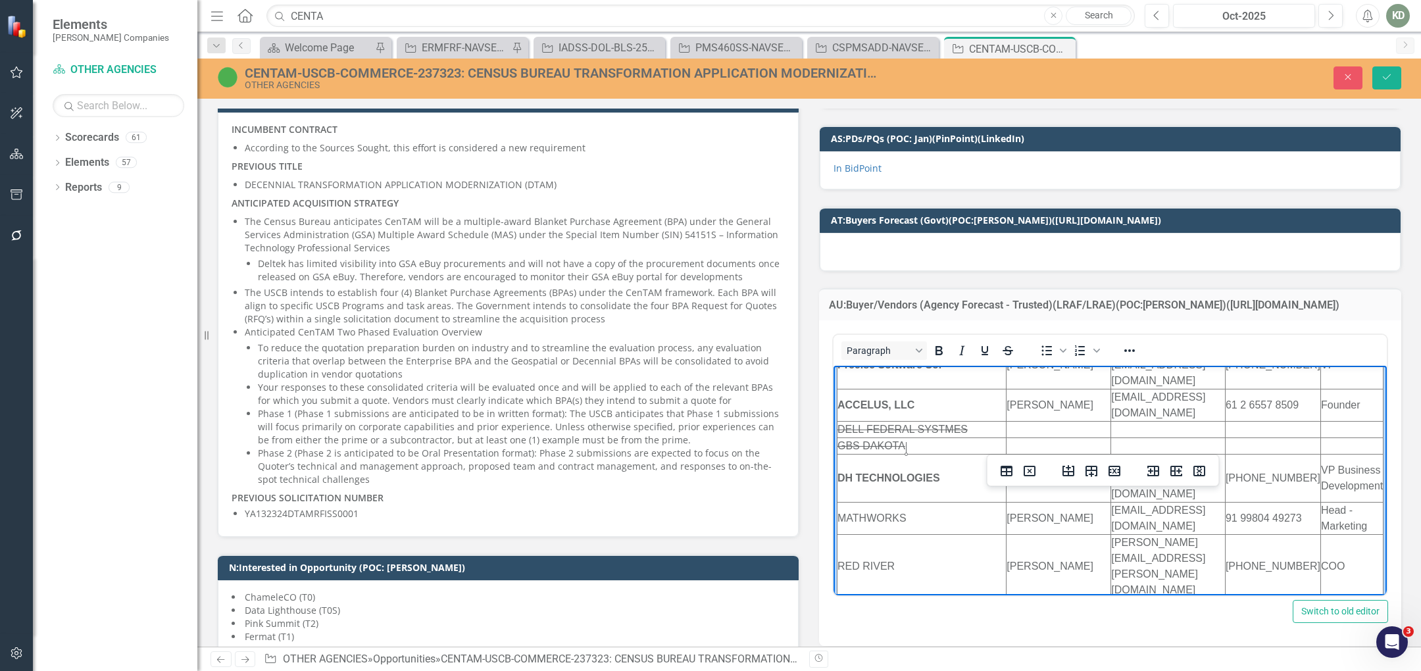
scroll to position [162, 0]
click at [856, 497] on td "MATHWORKS" at bounding box center [921, 513] width 169 height 32
drag, startPoint x: 913, startPoint y: 449, endPoint x: 839, endPoint y: 445, distance: 73.7
click at [839, 497] on td "MATHWORKS" at bounding box center [921, 513] width 169 height 32
copy td "MATHWORKS"
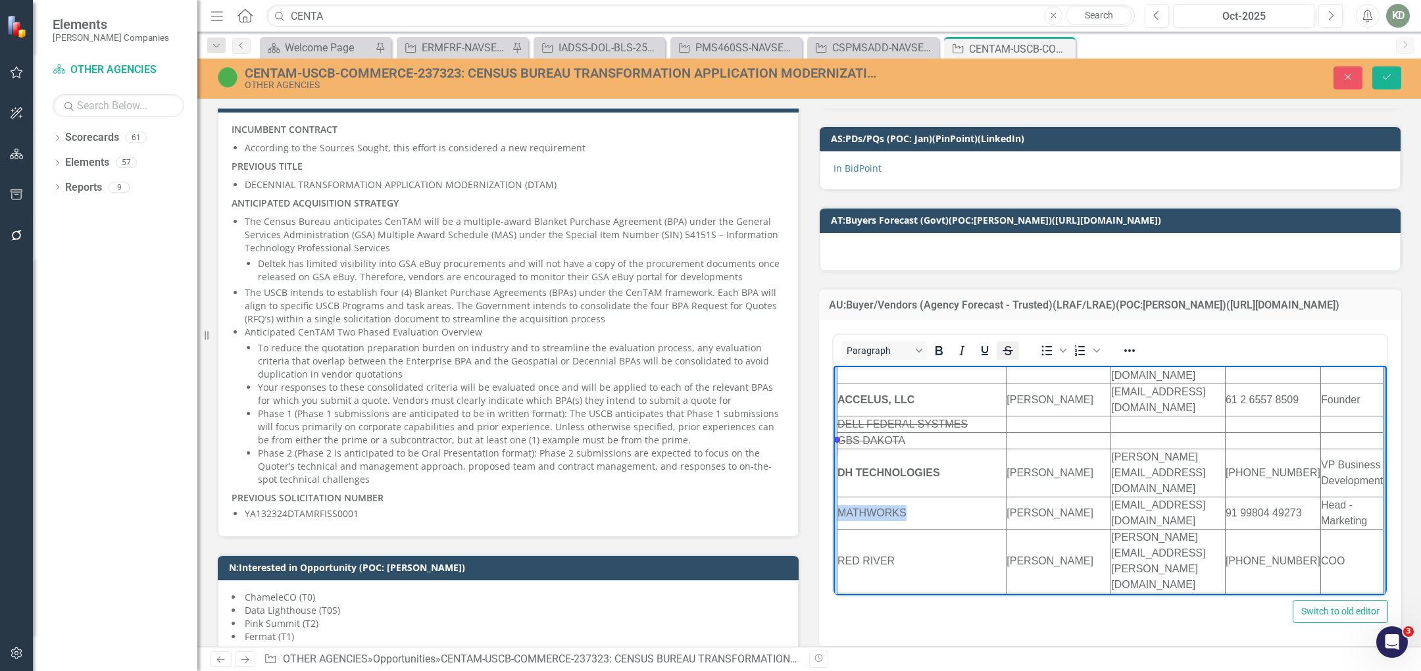
click at [856, 343] on icon "Strikethrough" at bounding box center [1008, 351] width 16 height 16
click at [856, 529] on td "RED RIVER" at bounding box center [921, 561] width 169 height 64
drag, startPoint x: 910, startPoint y: 478, endPoint x: 839, endPoint y: 479, distance: 70.4
click at [839, 529] on td "RED RIVER" at bounding box center [921, 561] width 169 height 64
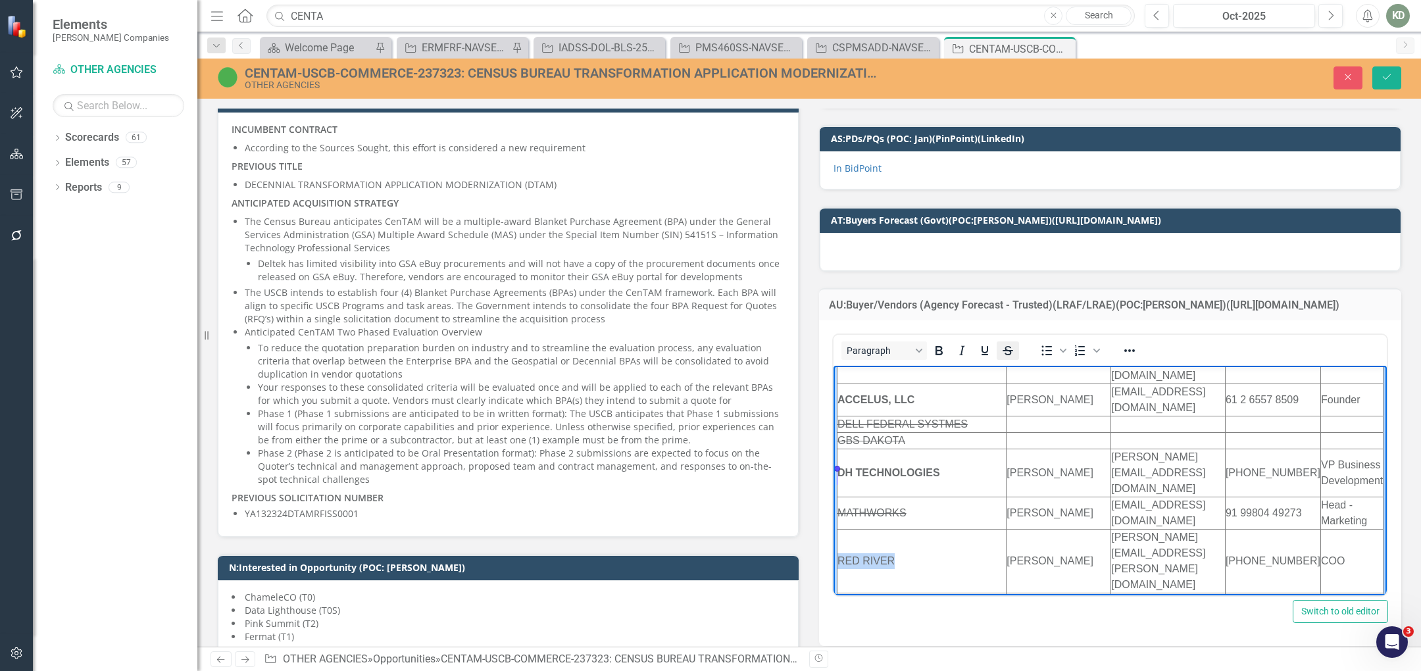
scroll to position [164, 0]
click at [856, 343] on icon "Bold" at bounding box center [939, 351] width 16 height 16
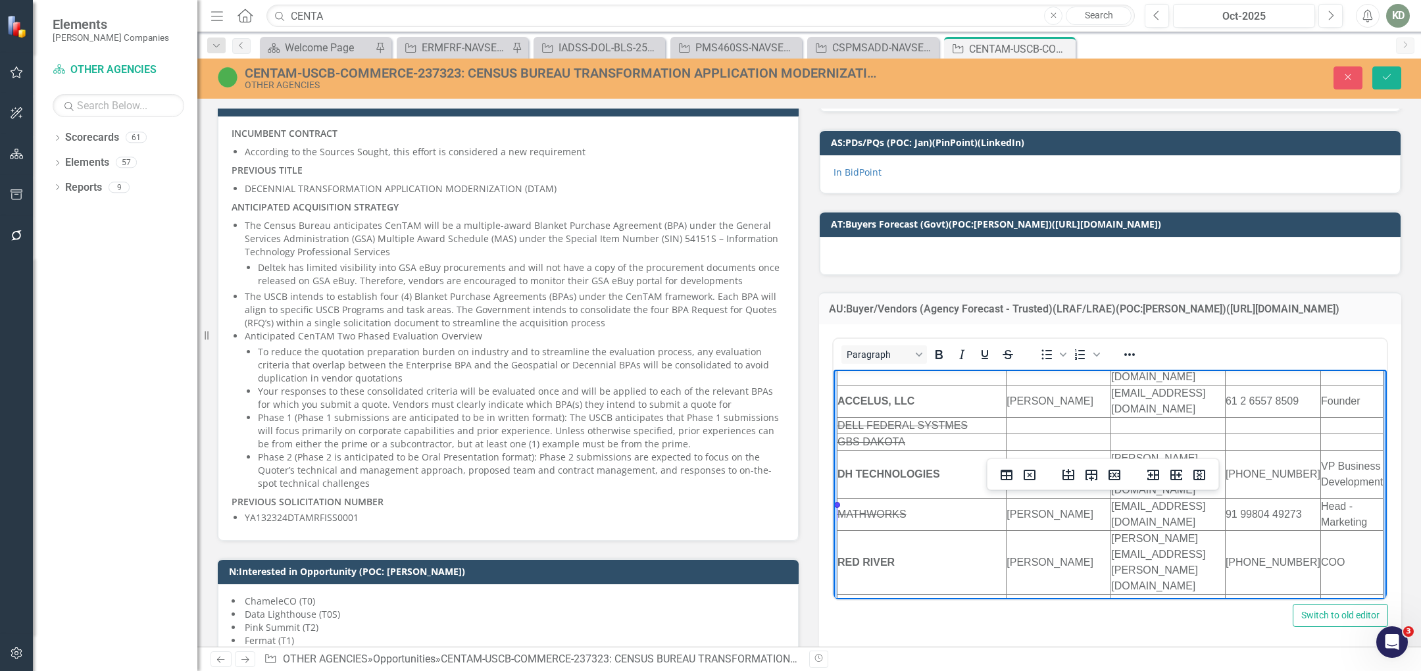
drag, startPoint x: 989, startPoint y: 510, endPoint x: 843, endPoint y: 513, distance: 146.7
click at [840, 594] on td "COLOSSAL CONTRACTING" at bounding box center [921, 610] width 169 height 32
click at [856, 347] on icon "Bold" at bounding box center [939, 355] width 16 height 16
click at [856, 626] on td "SAVAN GROUP" at bounding box center [921, 642] width 169 height 32
drag, startPoint x: 910, startPoint y: 547, endPoint x: 837, endPoint y: 543, distance: 73.8
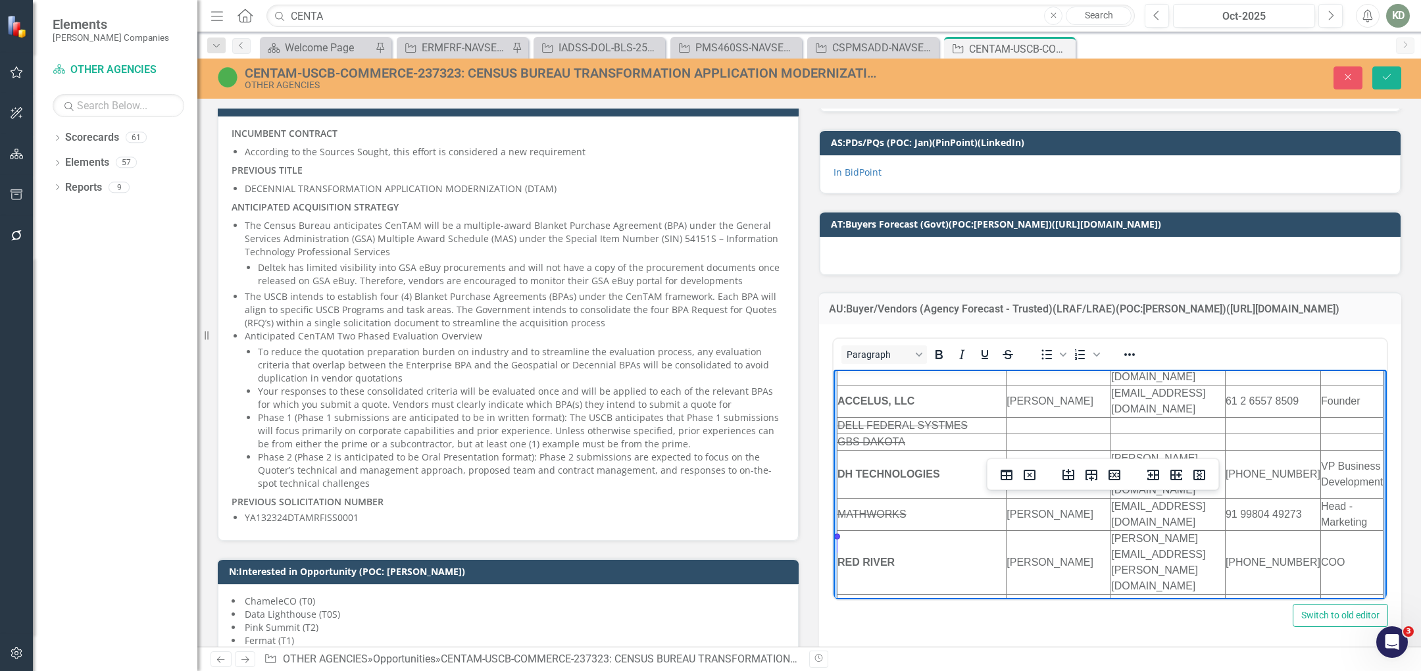
click at [837, 626] on td "SAVAN GROUP" at bounding box center [921, 642] width 169 height 32
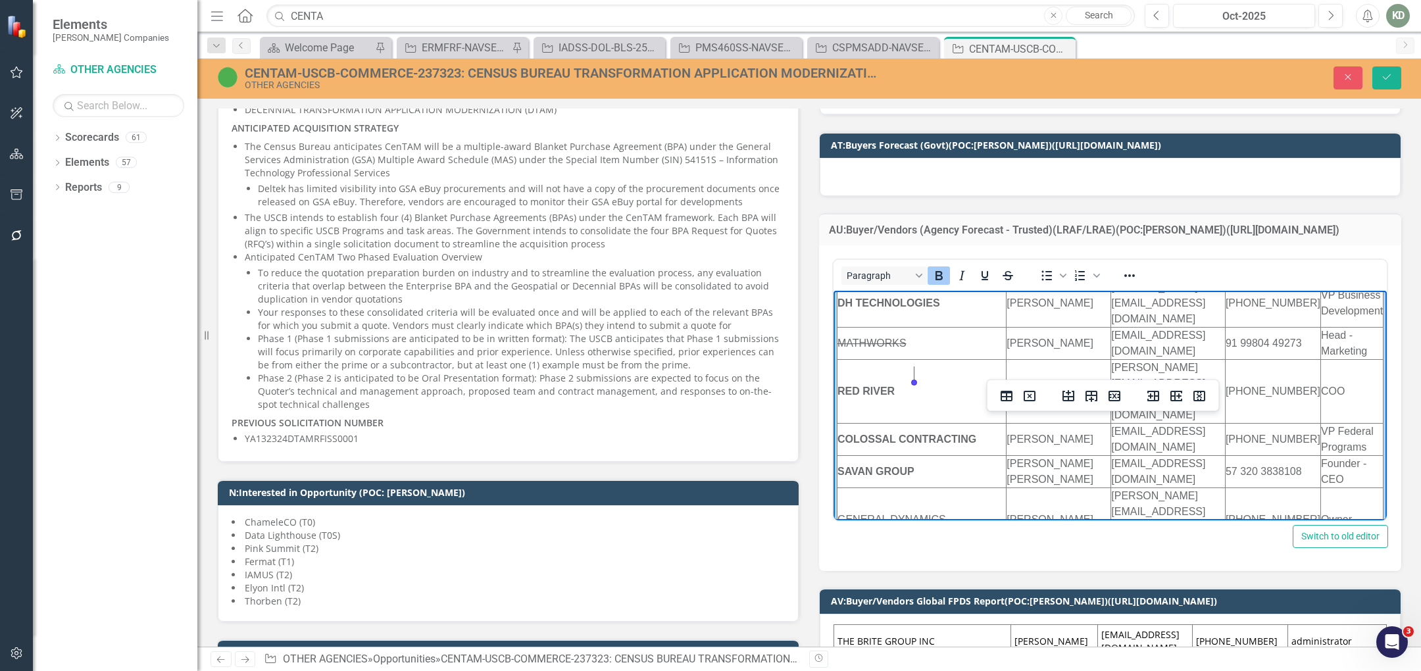
scroll to position [286, 0]
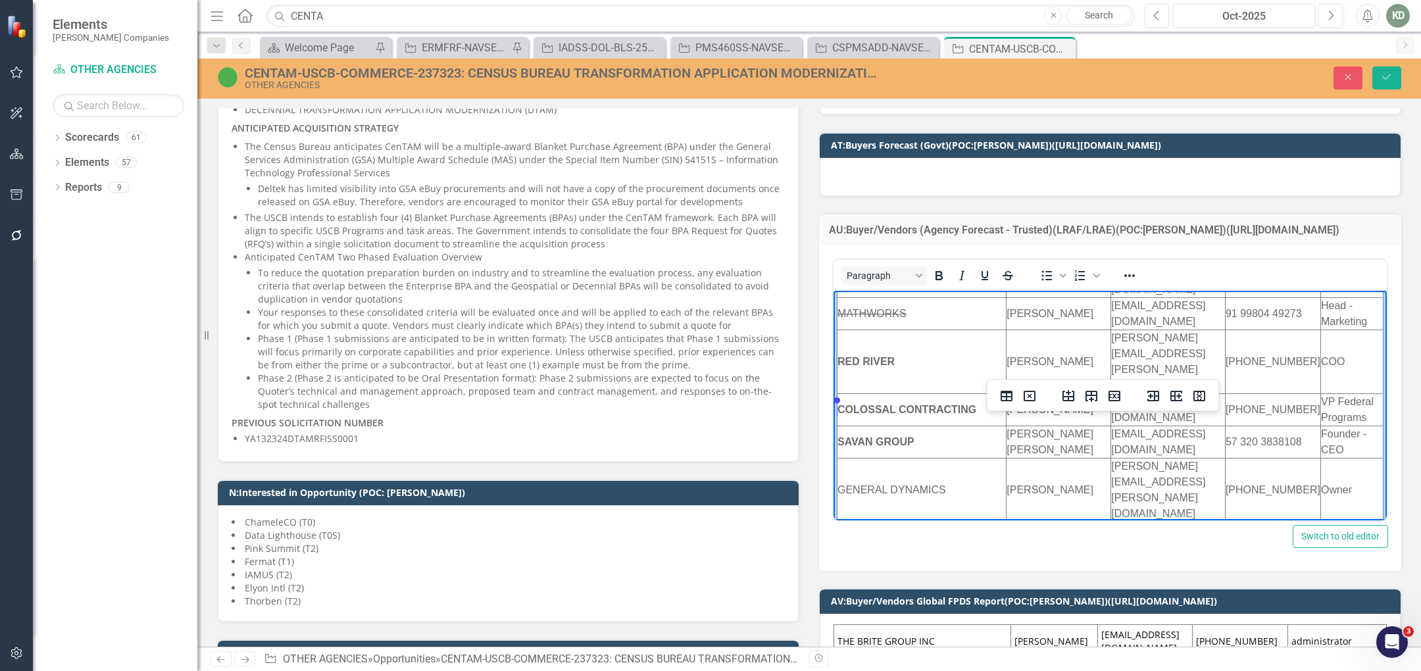
drag, startPoint x: 996, startPoint y: 407, endPoint x: 835, endPoint y: 410, distance: 161.2
click at [839, 522] on td "[PERSON_NAME] Government Services Inc" at bounding box center [921, 554] width 169 height 64
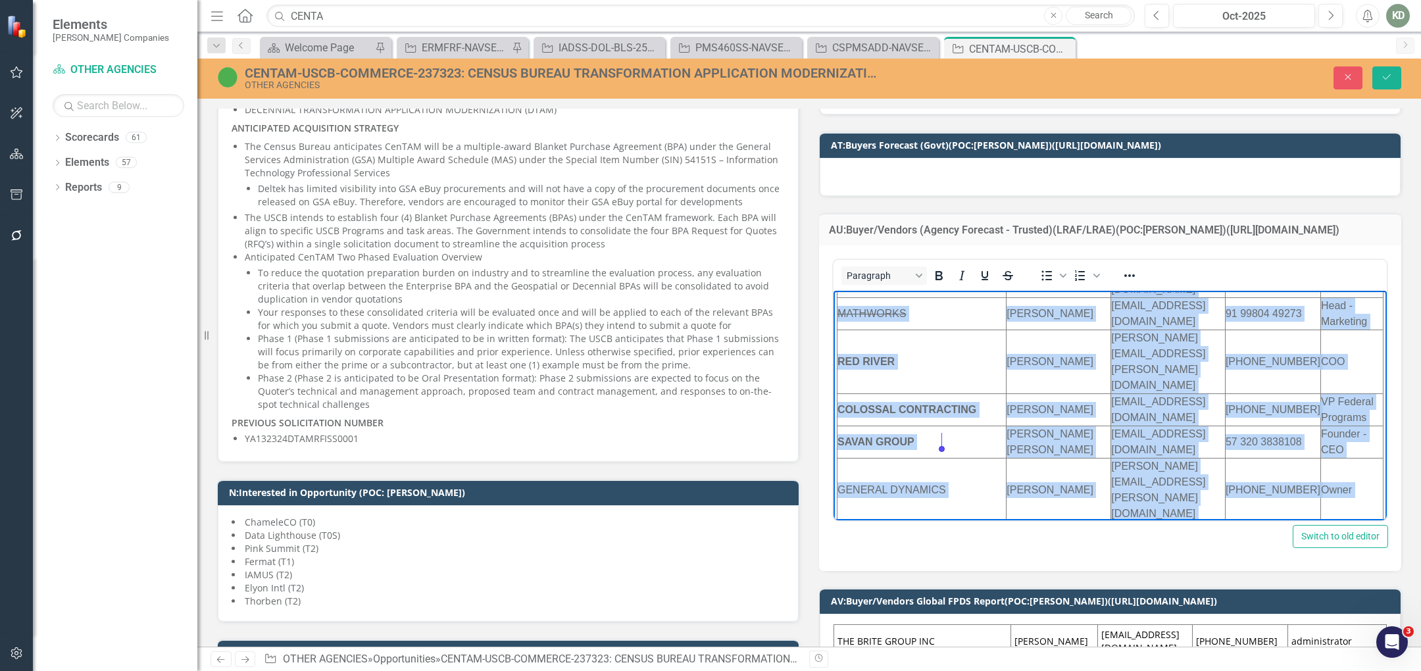
drag, startPoint x: 943, startPoint y: 444, endPoint x: 836, endPoint y: 445, distance: 106.6
click at [837, 585] on td "Starry Associates, Inc." at bounding box center [921, 601] width 169 height 32
click at [856, 585] on td "Starry Associates, Inc." at bounding box center [921, 601] width 169 height 32
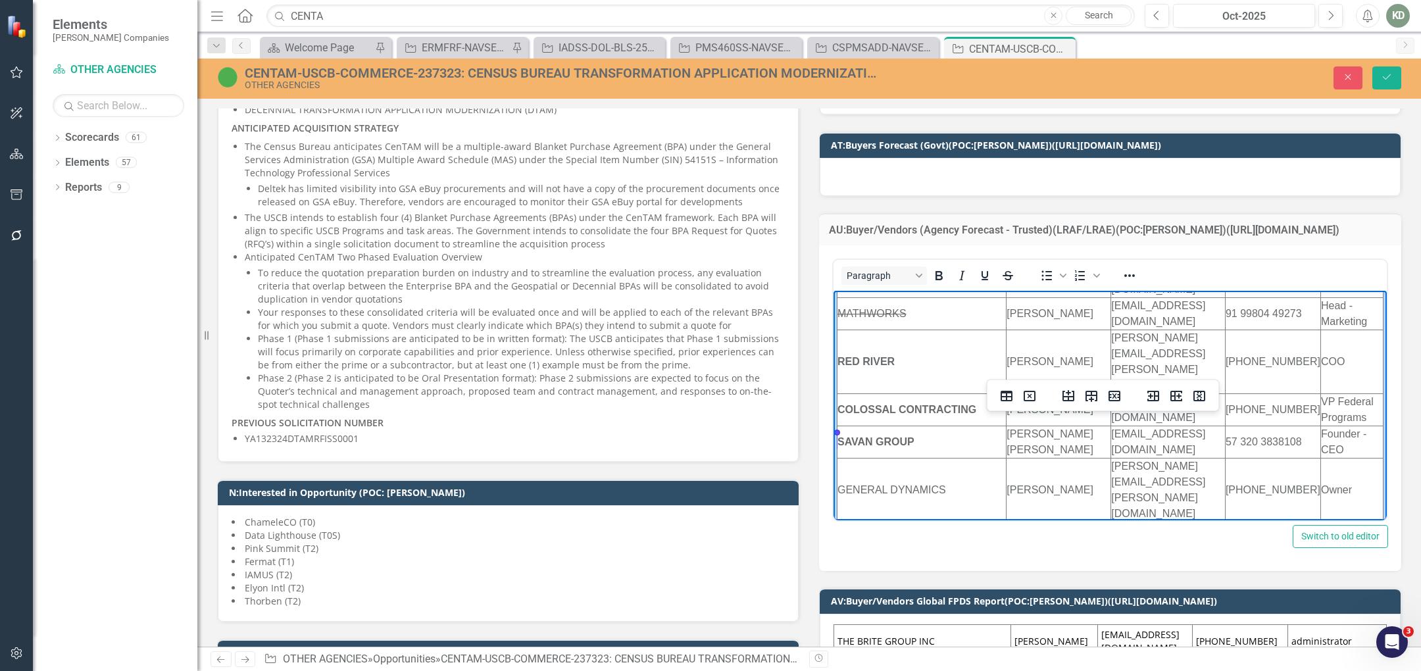
drag, startPoint x: 949, startPoint y: 438, endPoint x: 838, endPoint y: 439, distance: 111.2
click at [840, 585] on td "Starry Associates, Inc." at bounding box center [921, 601] width 169 height 32
